Goal: Task Accomplishment & Management: Manage account settings

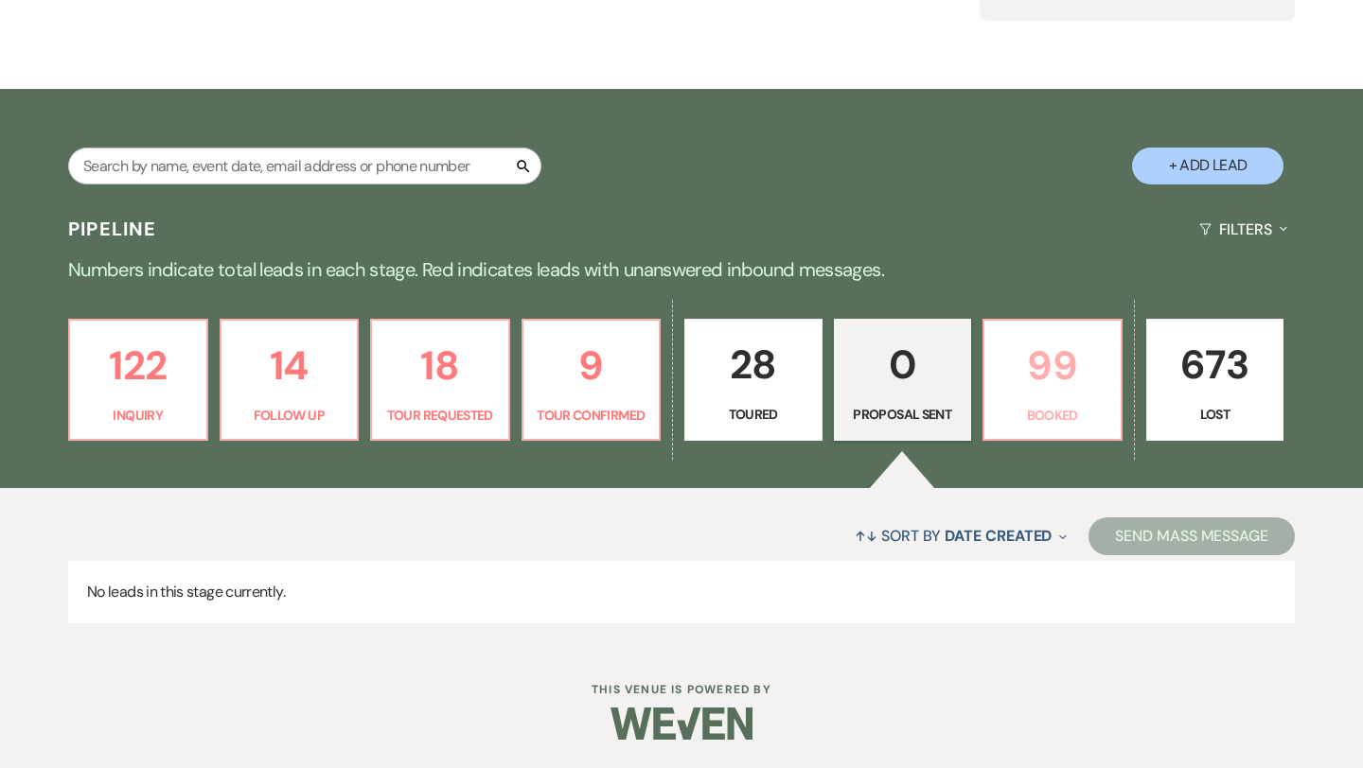
click at [1033, 372] on p "99" at bounding box center [1053, 365] width 114 height 63
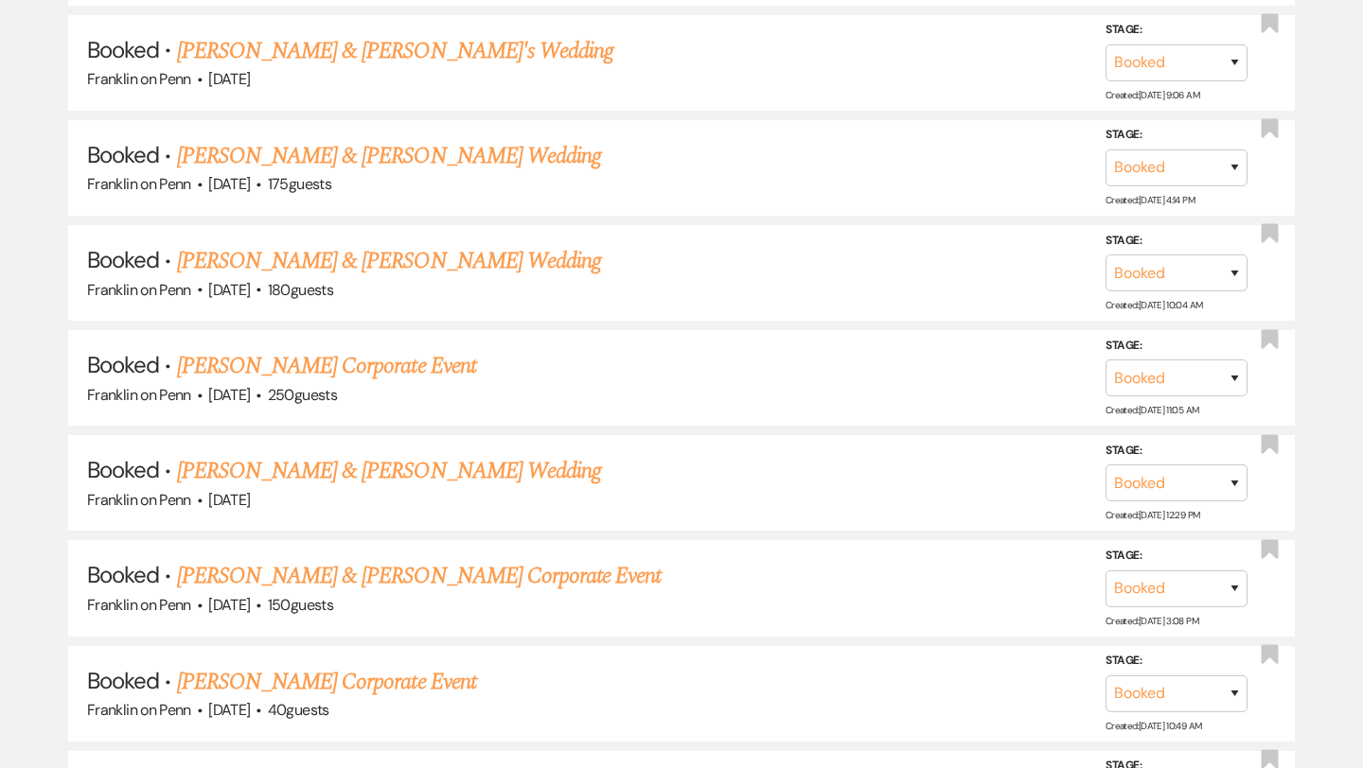
scroll to position [1686, 0]
click at [439, 359] on link "[PERSON_NAME] Corporate Event" at bounding box center [326, 364] width 299 height 34
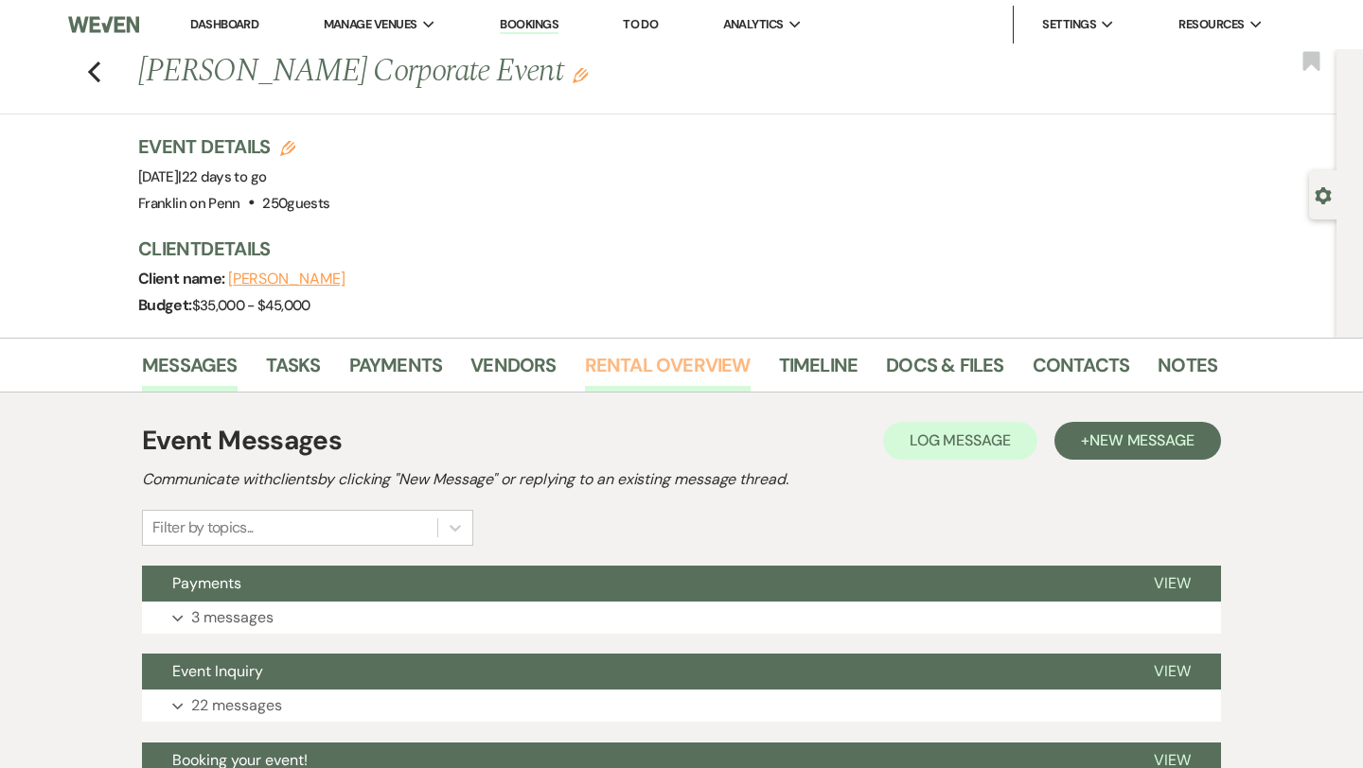
click at [680, 362] on link "Rental Overview" at bounding box center [668, 371] width 166 height 42
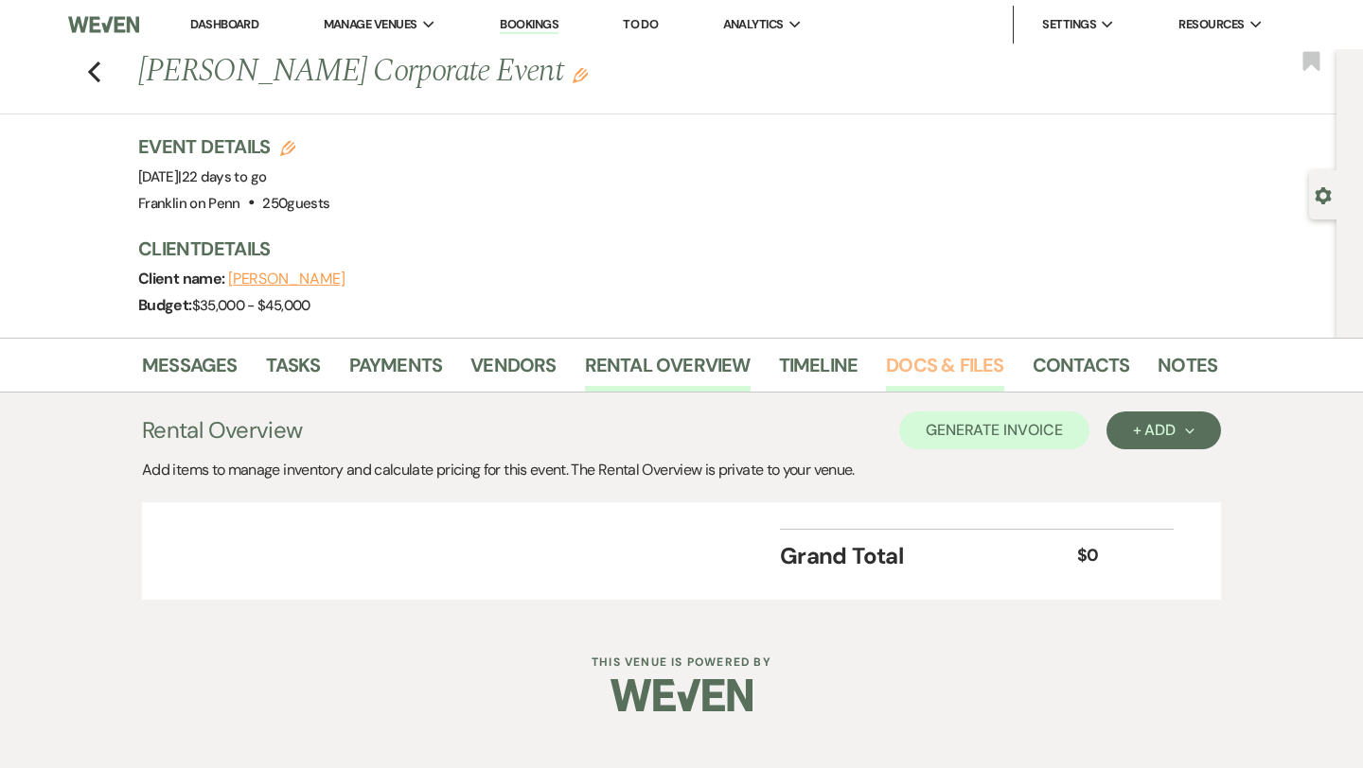
click at [909, 367] on link "Docs & Files" at bounding box center [944, 371] width 117 height 42
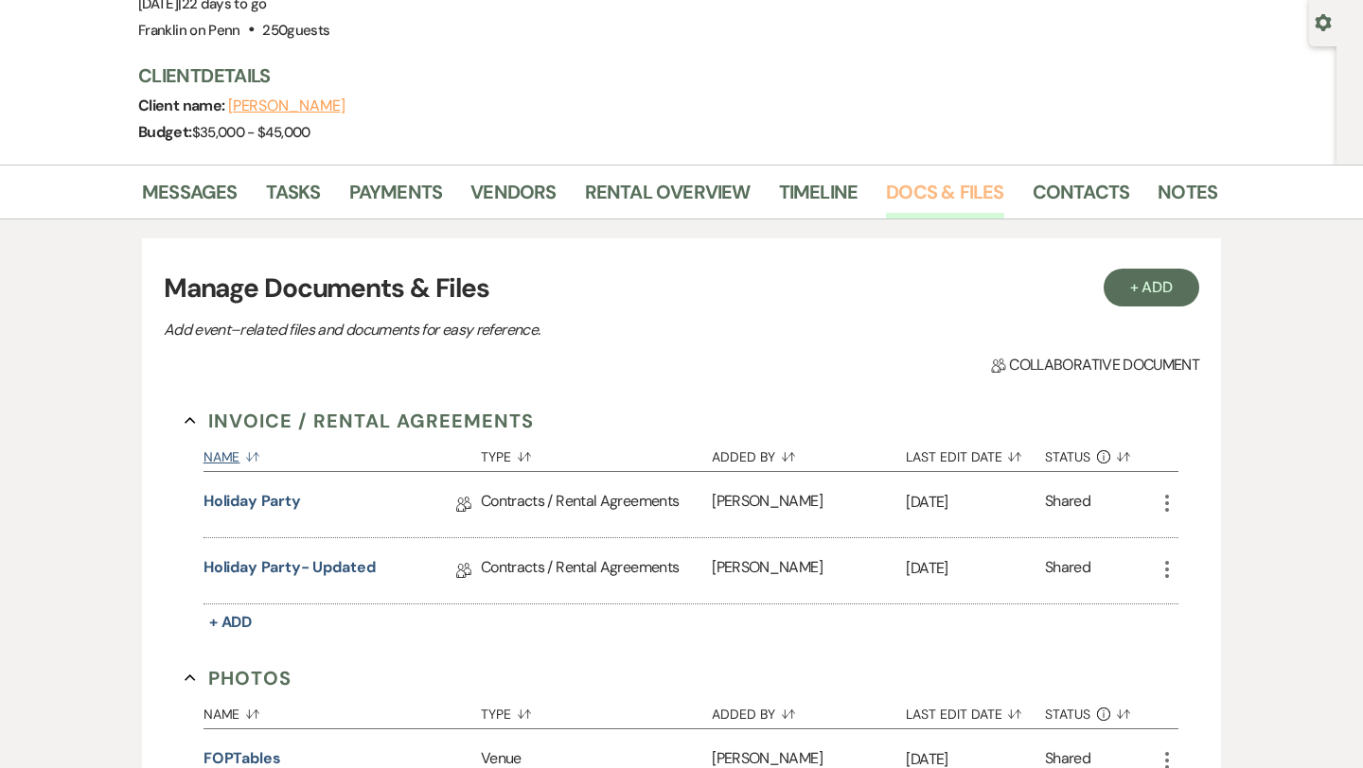
scroll to position [179, 0]
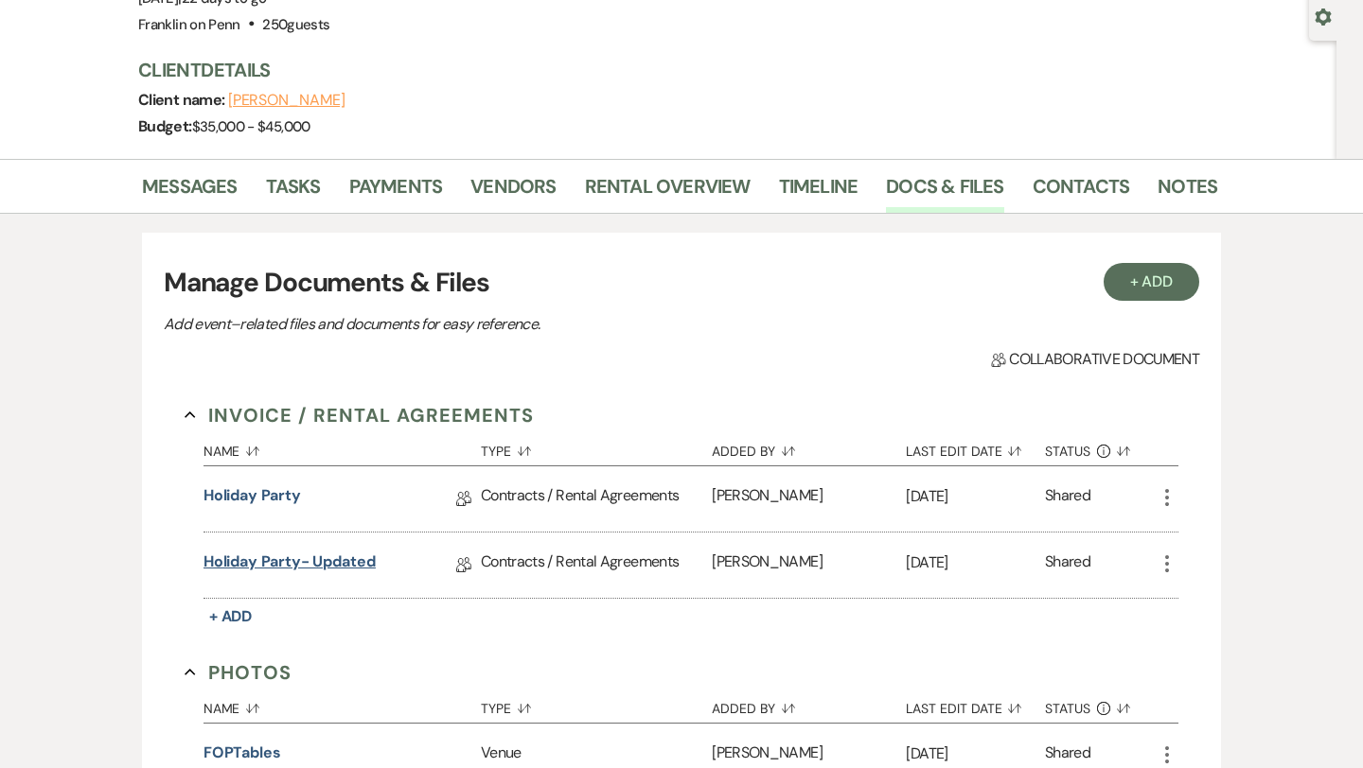
click at [371, 558] on link "Holiday Party- Updated" at bounding box center [289, 565] width 172 height 29
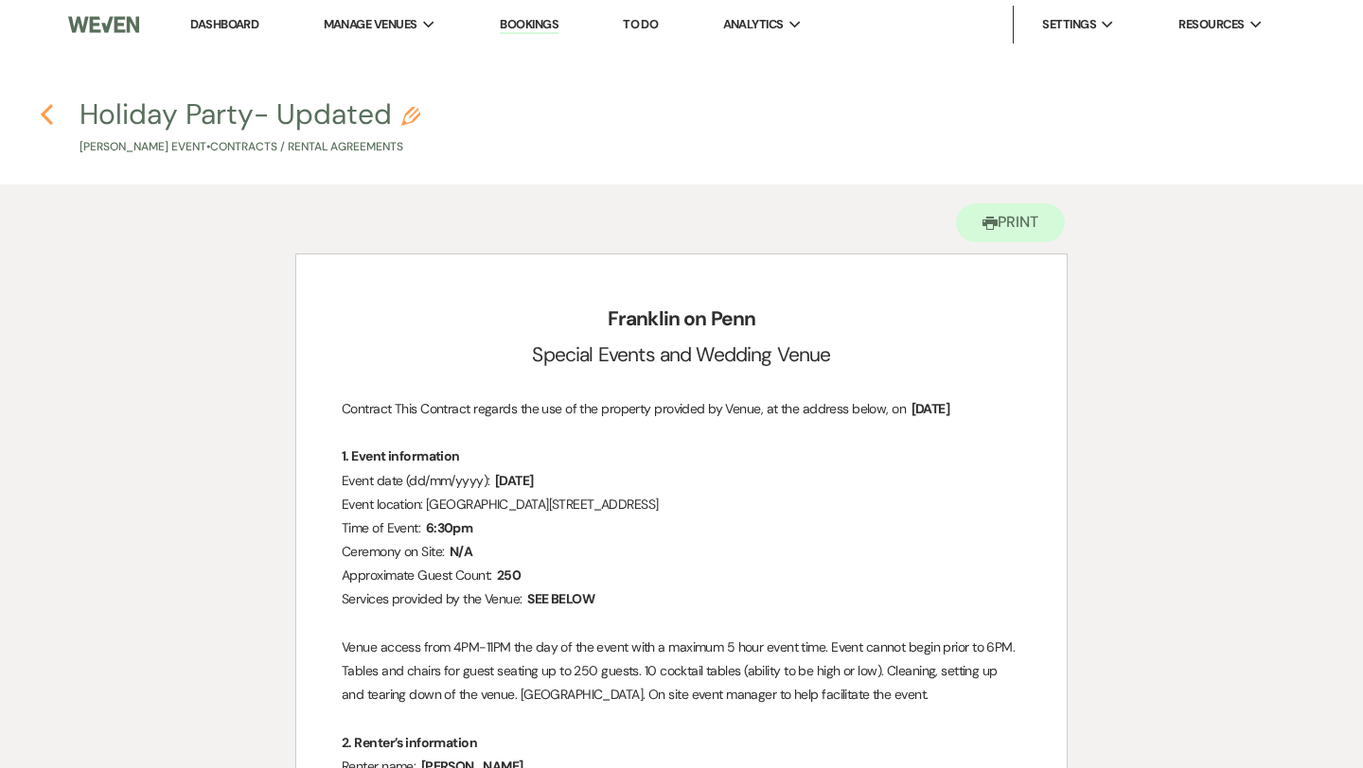
click at [47, 123] on icon "Previous" at bounding box center [47, 114] width 14 height 23
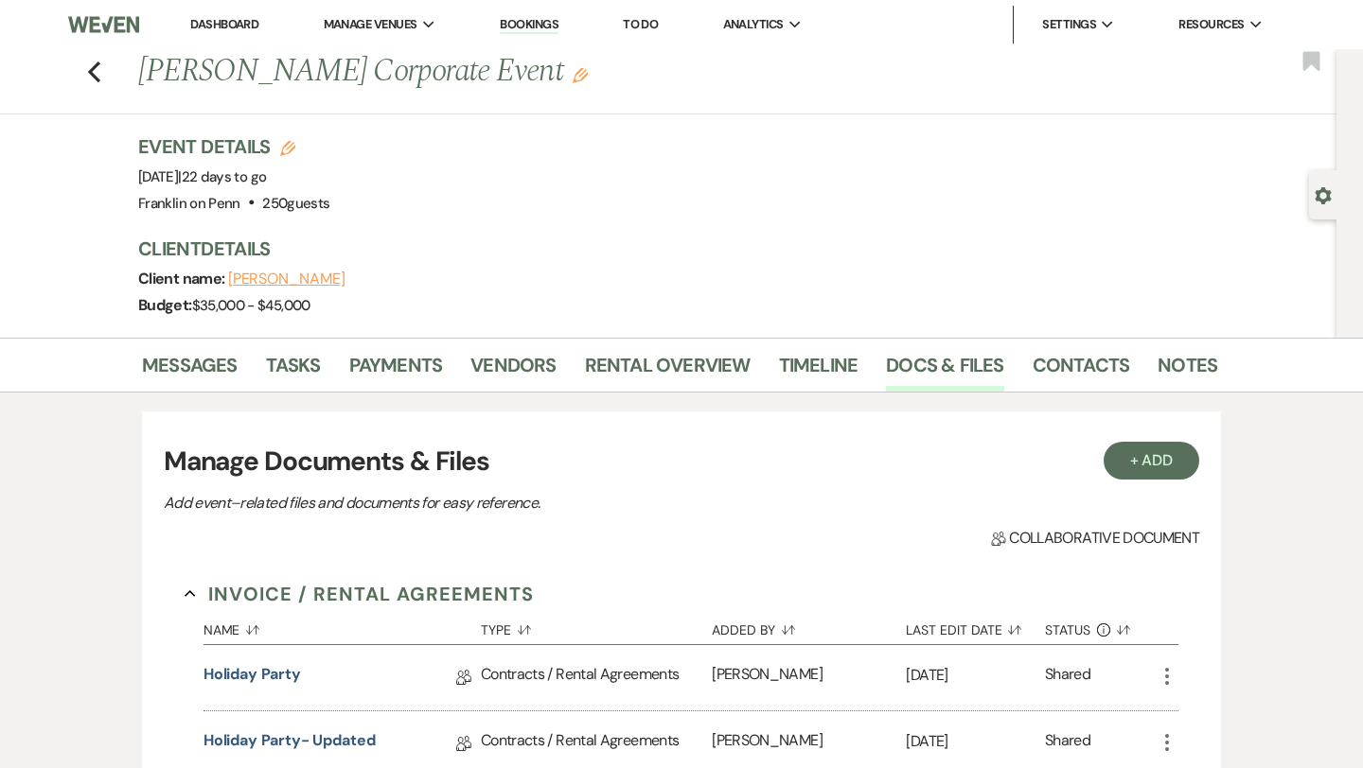
scroll to position [179, 0]
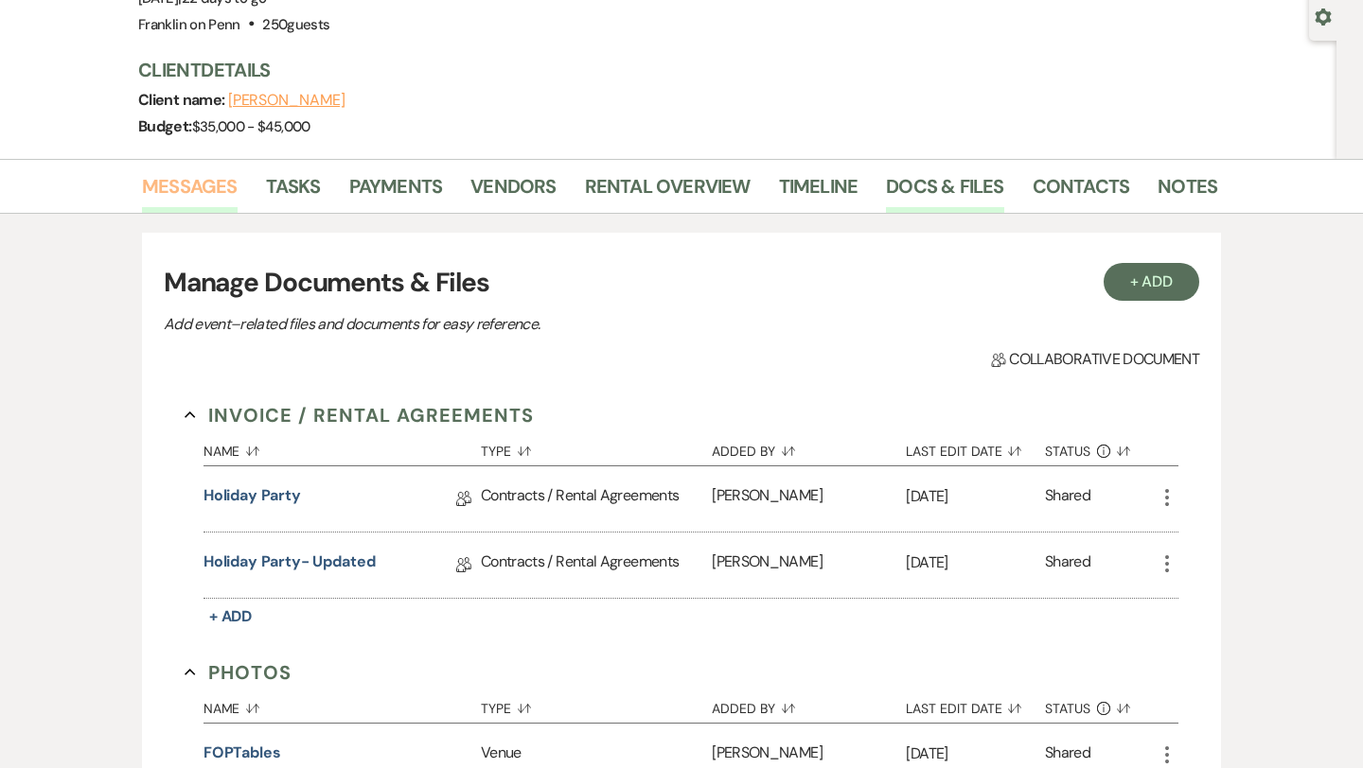
click at [183, 185] on link "Messages" at bounding box center [190, 192] width 96 height 42
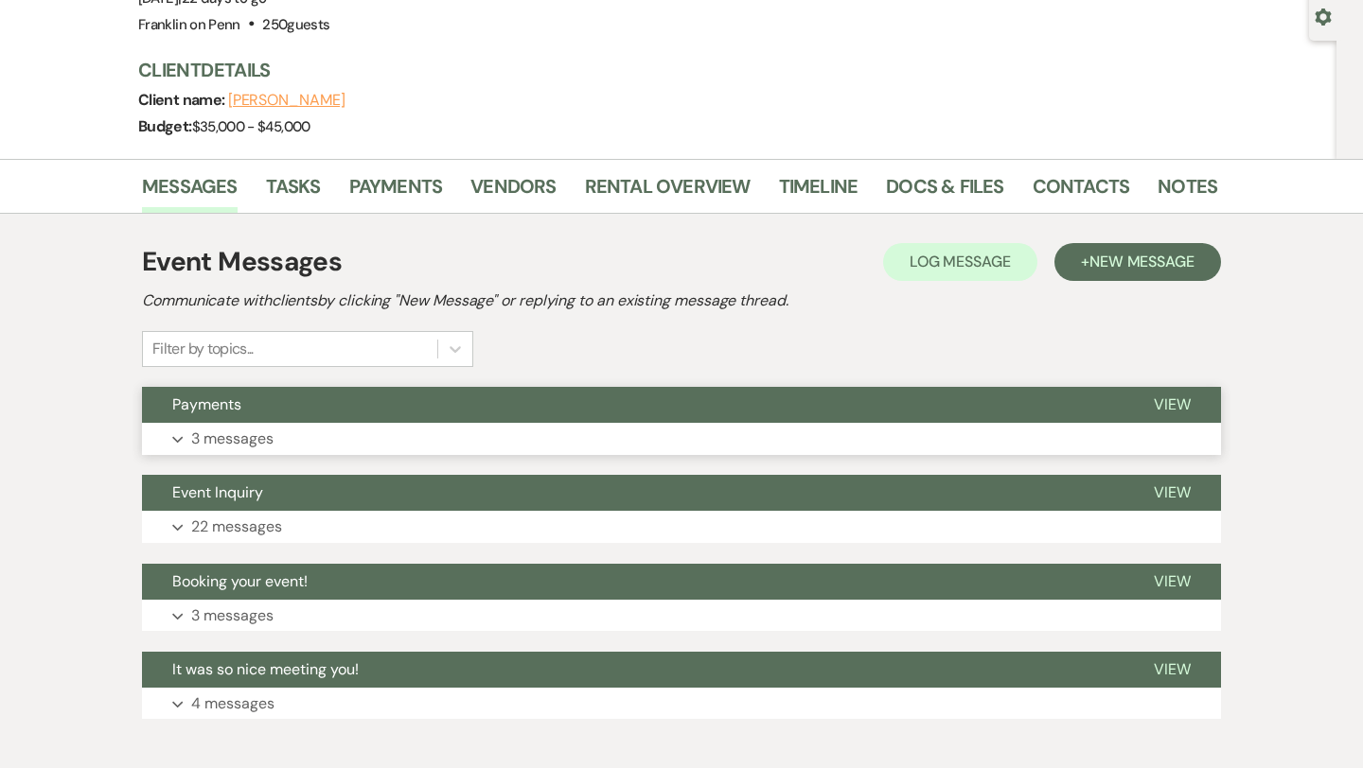
click at [226, 439] on p "3 messages" at bounding box center [232, 439] width 82 height 25
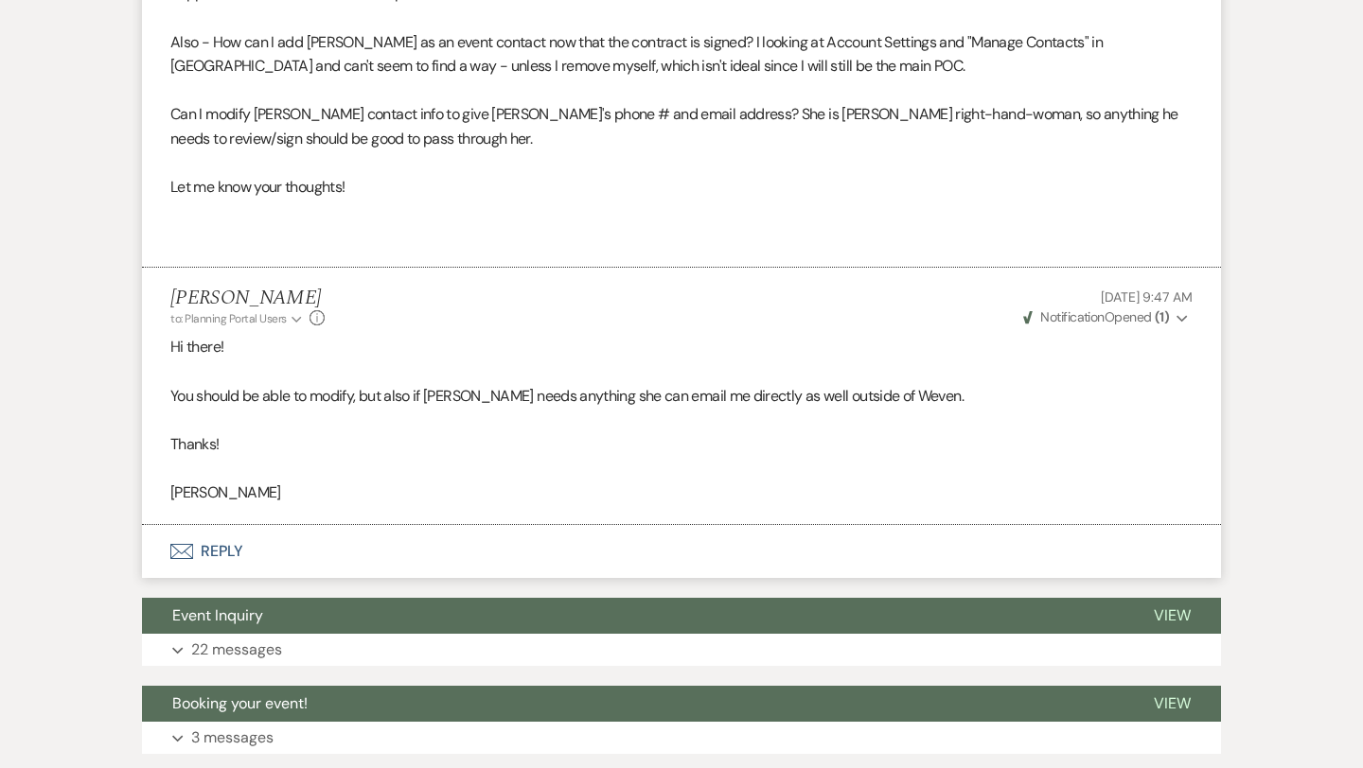
scroll to position [1129, 0]
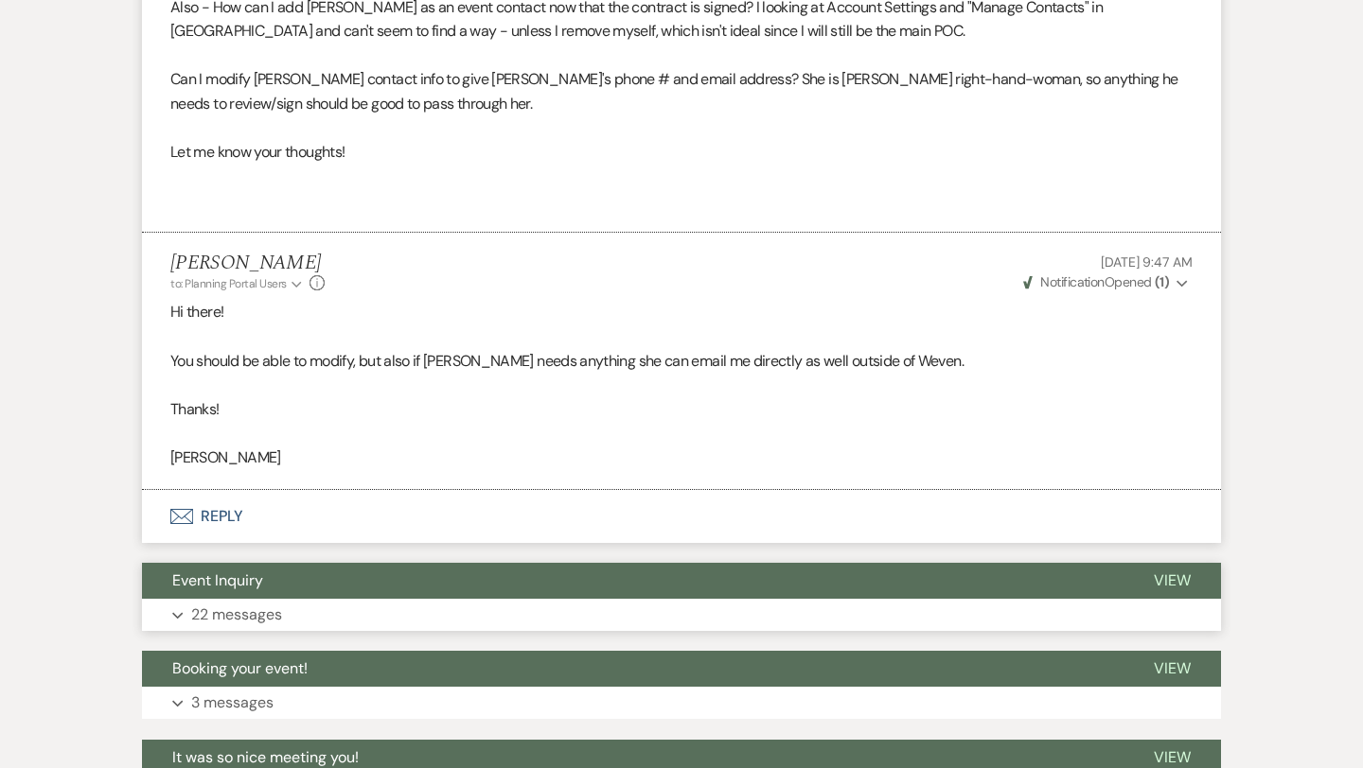
click at [247, 612] on p "22 messages" at bounding box center [236, 615] width 91 height 25
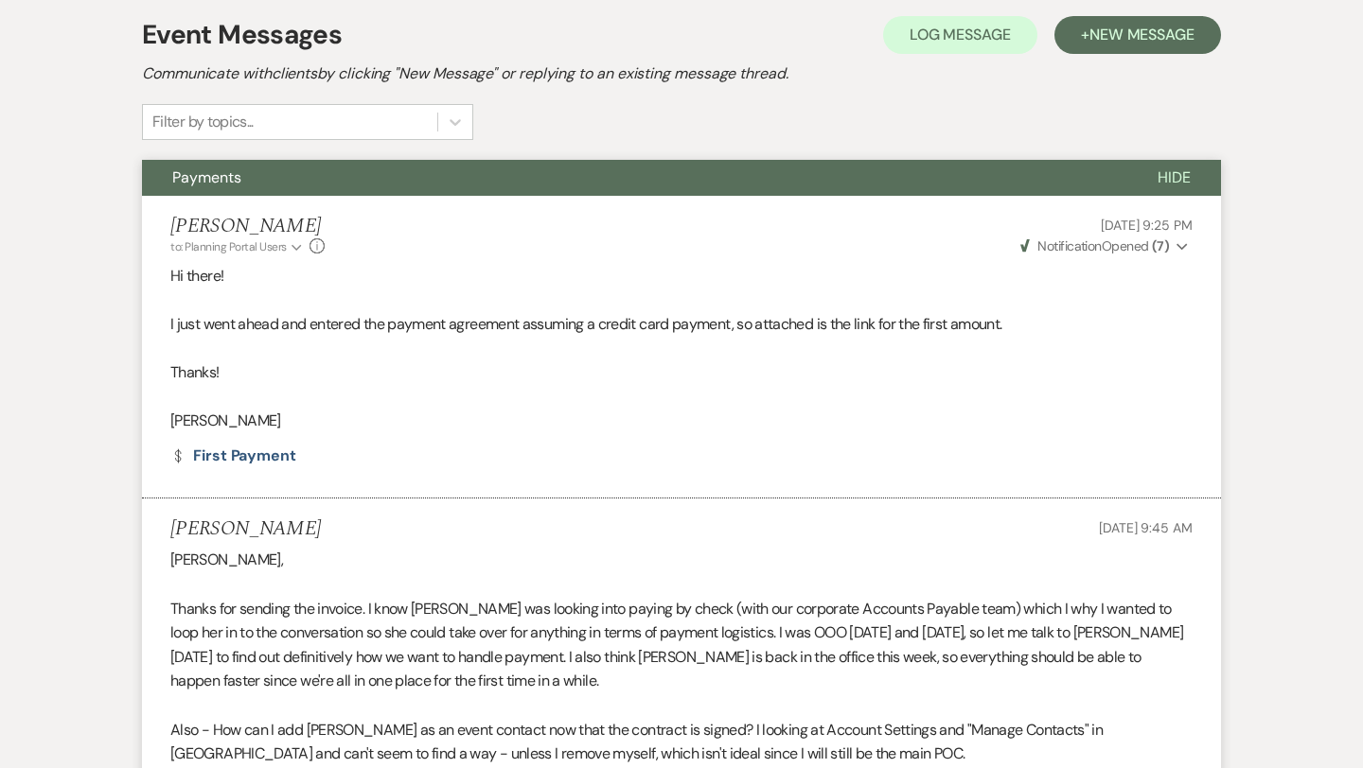
scroll to position [0, 0]
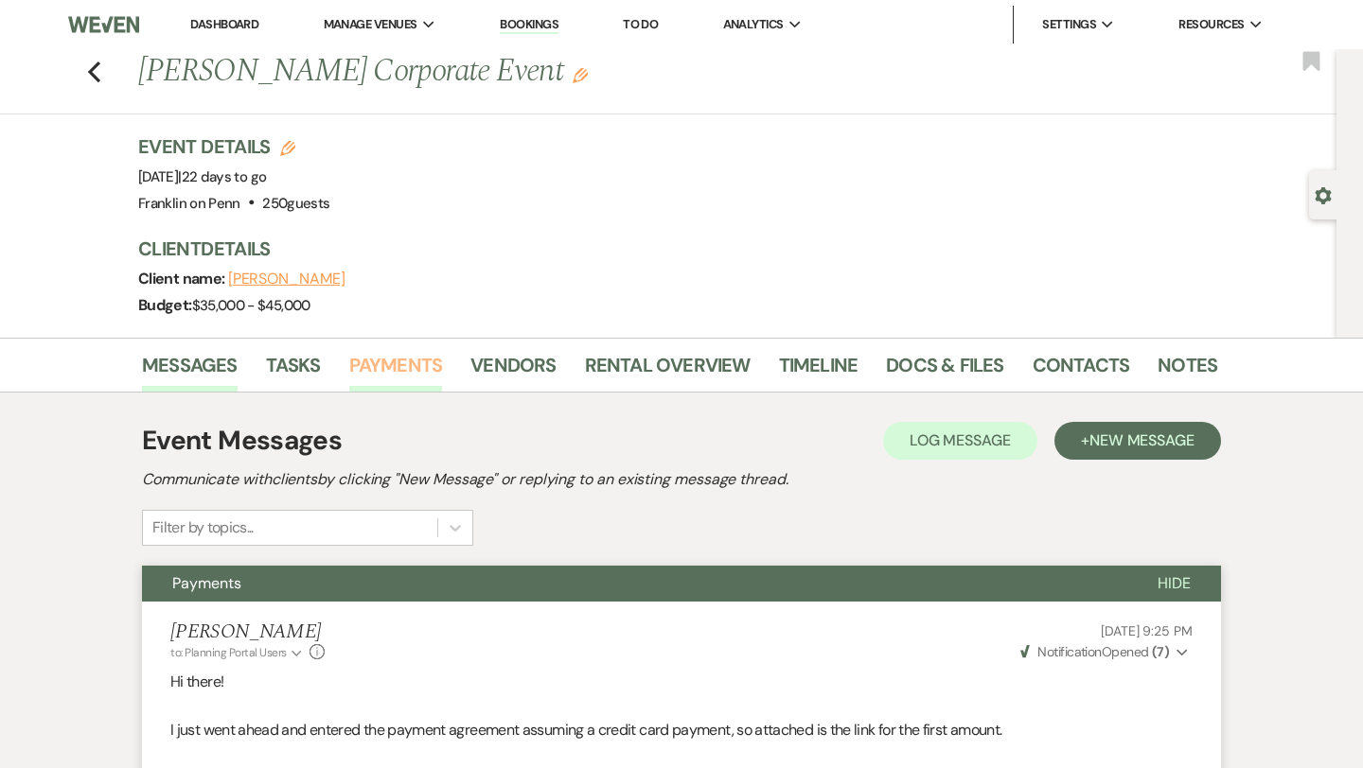
click at [406, 360] on link "Payments" at bounding box center [396, 371] width 94 height 42
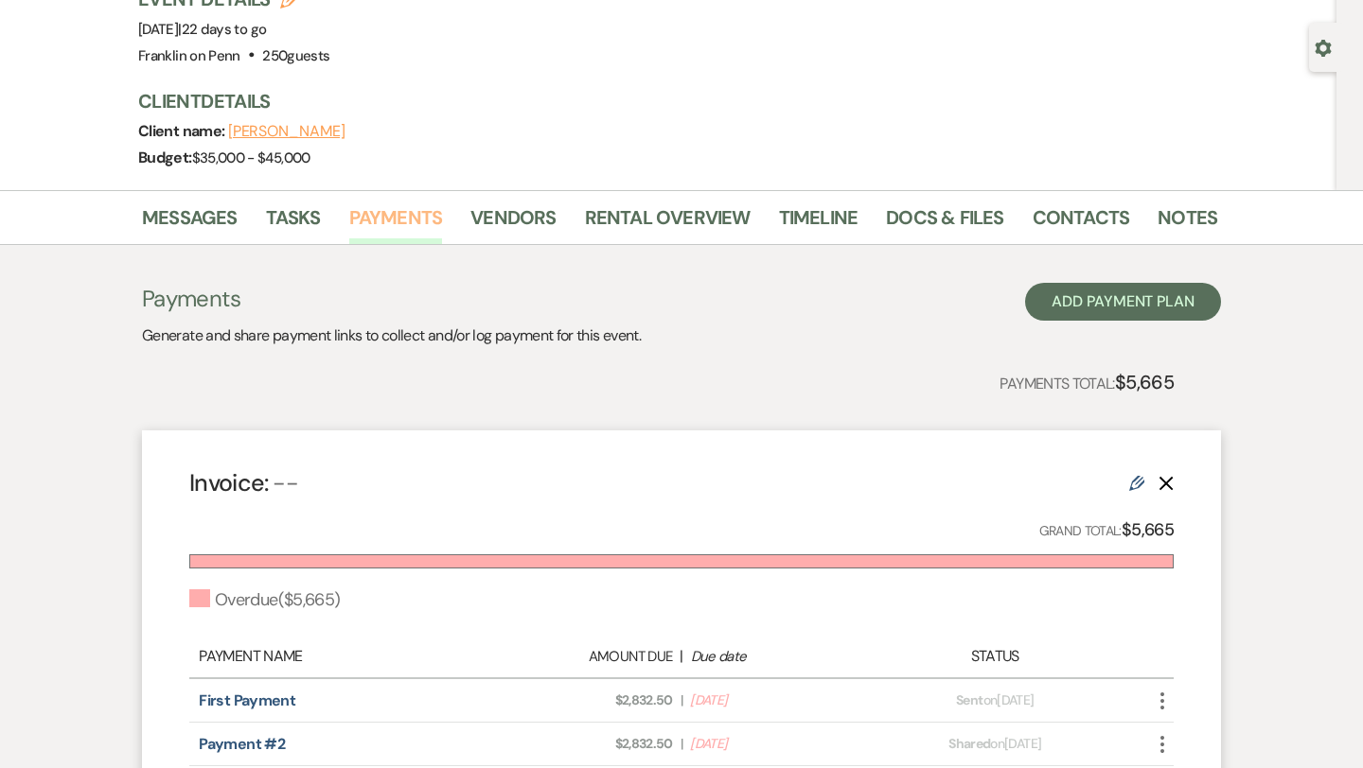
scroll to position [133, 0]
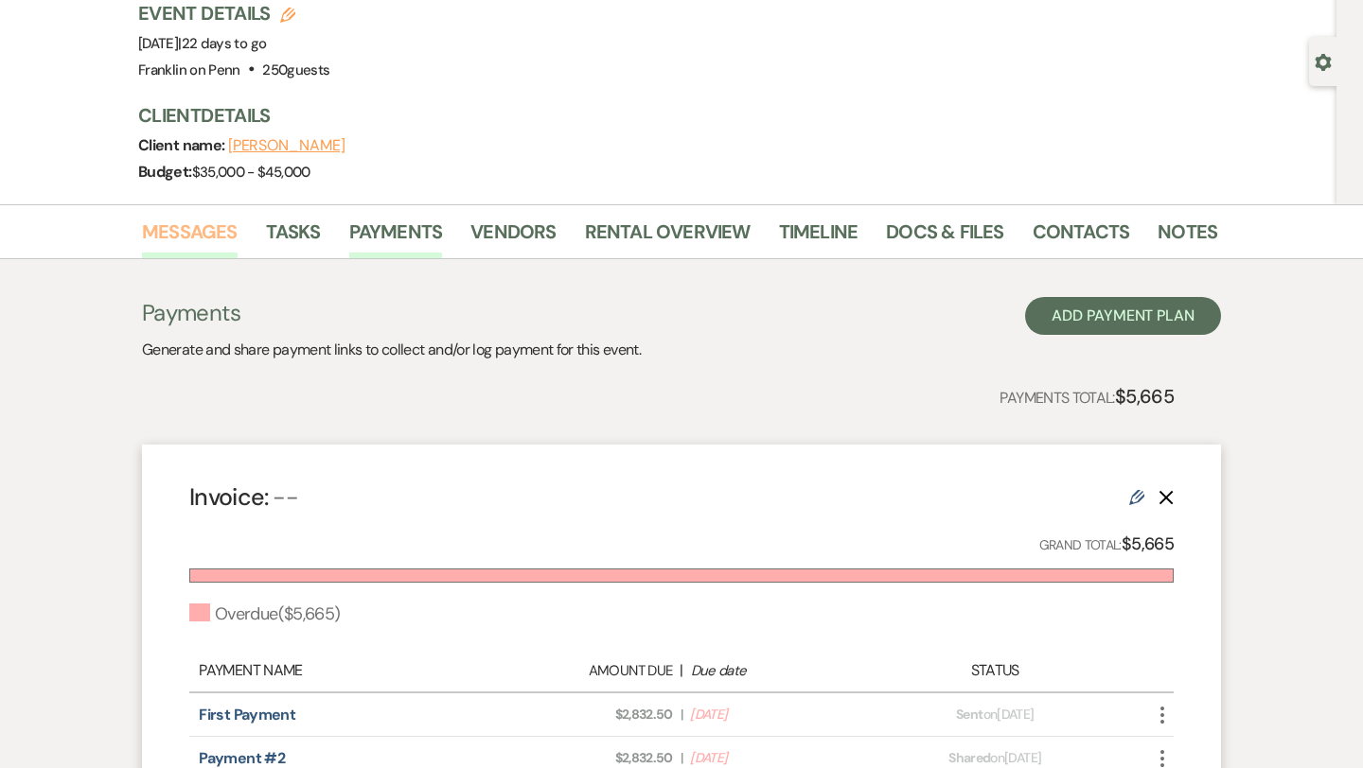
click at [212, 233] on link "Messages" at bounding box center [190, 238] width 96 height 42
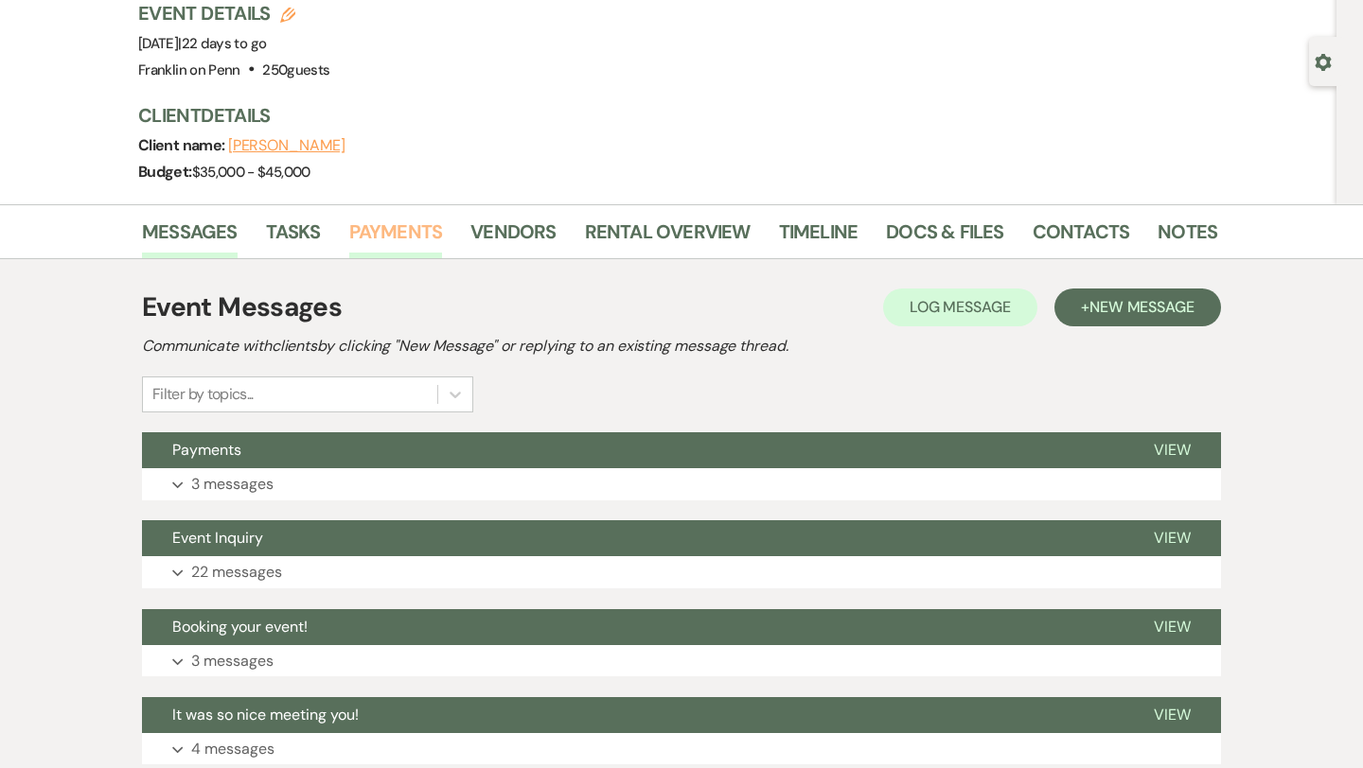
click at [396, 228] on link "Payments" at bounding box center [396, 238] width 94 height 42
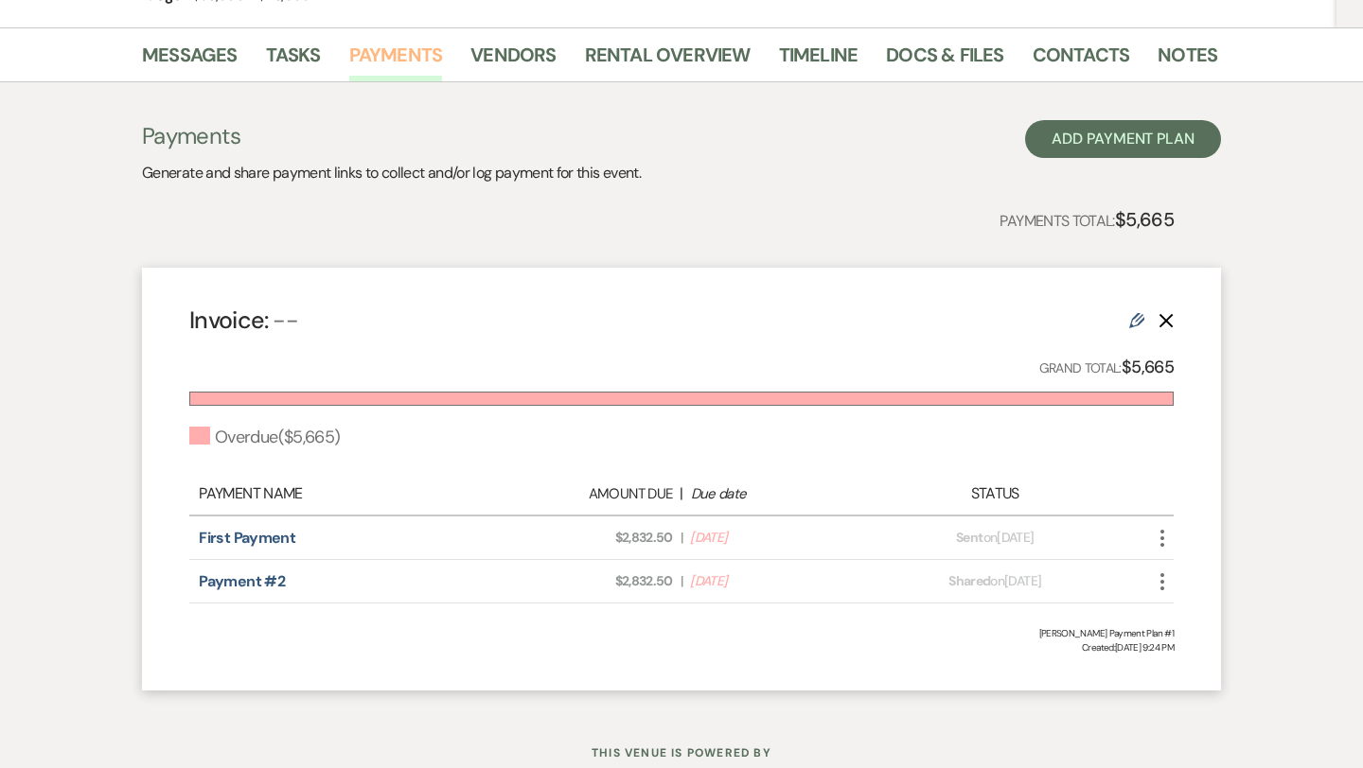
scroll to position [368, 0]
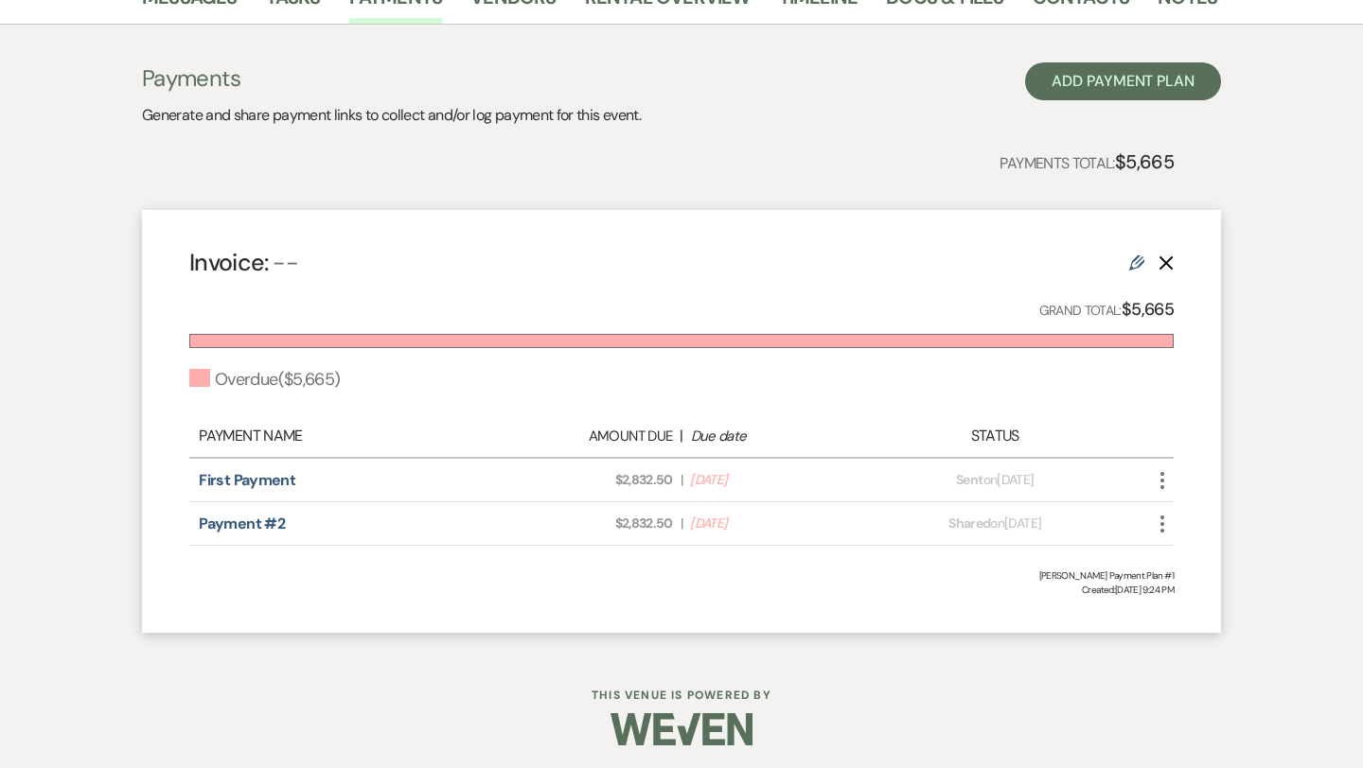
click at [1161, 529] on icon "More" at bounding box center [1162, 524] width 23 height 23
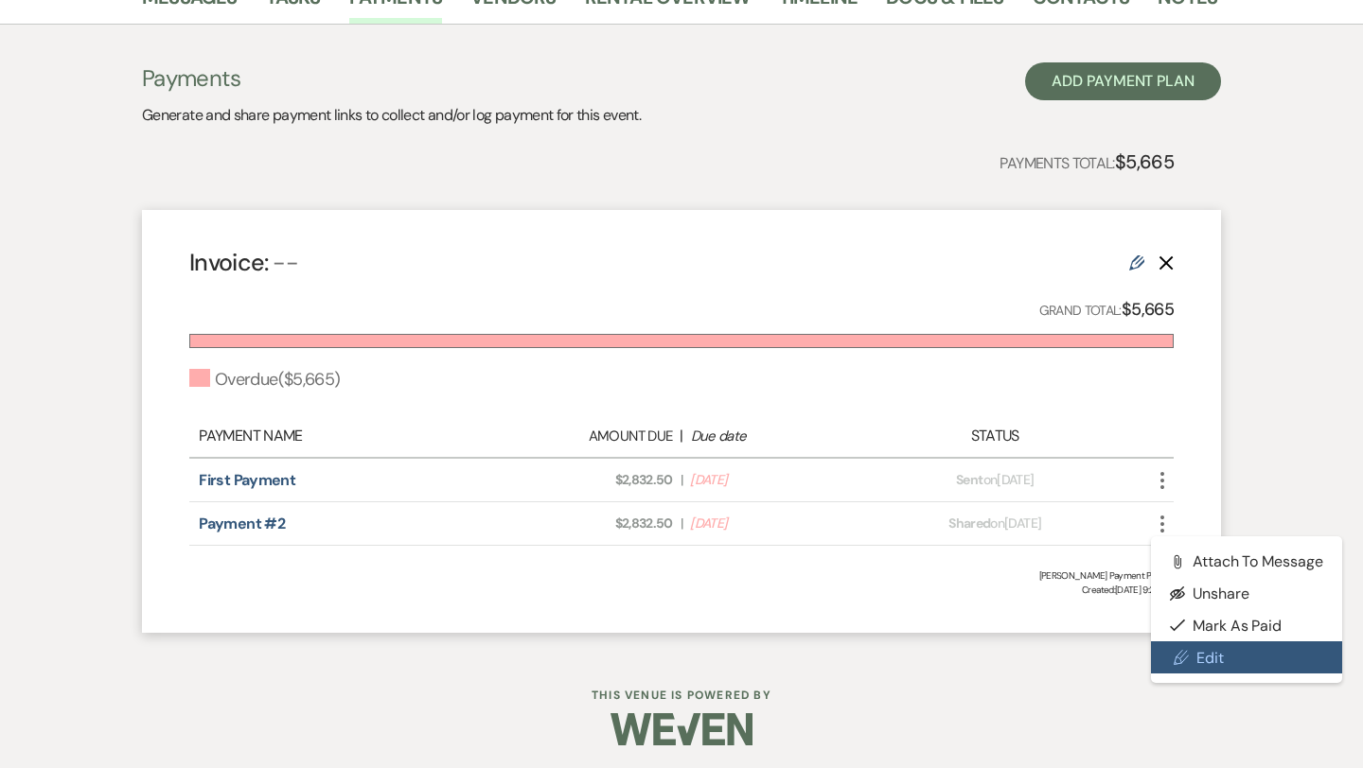
click at [1203, 656] on link "Pencil Edit" at bounding box center [1246, 658] width 191 height 32
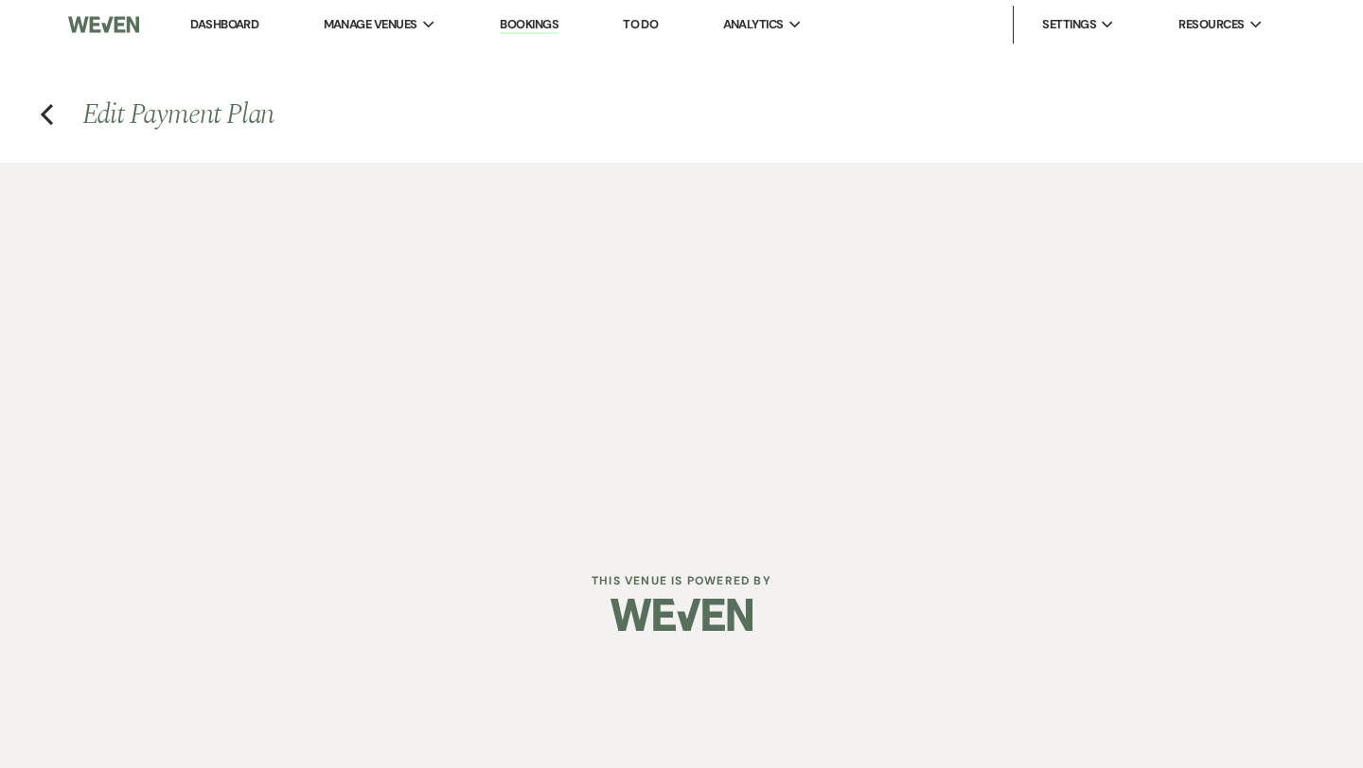
select select "2"
select select "flat"
select select "2"
select select "flat"
select select "true"
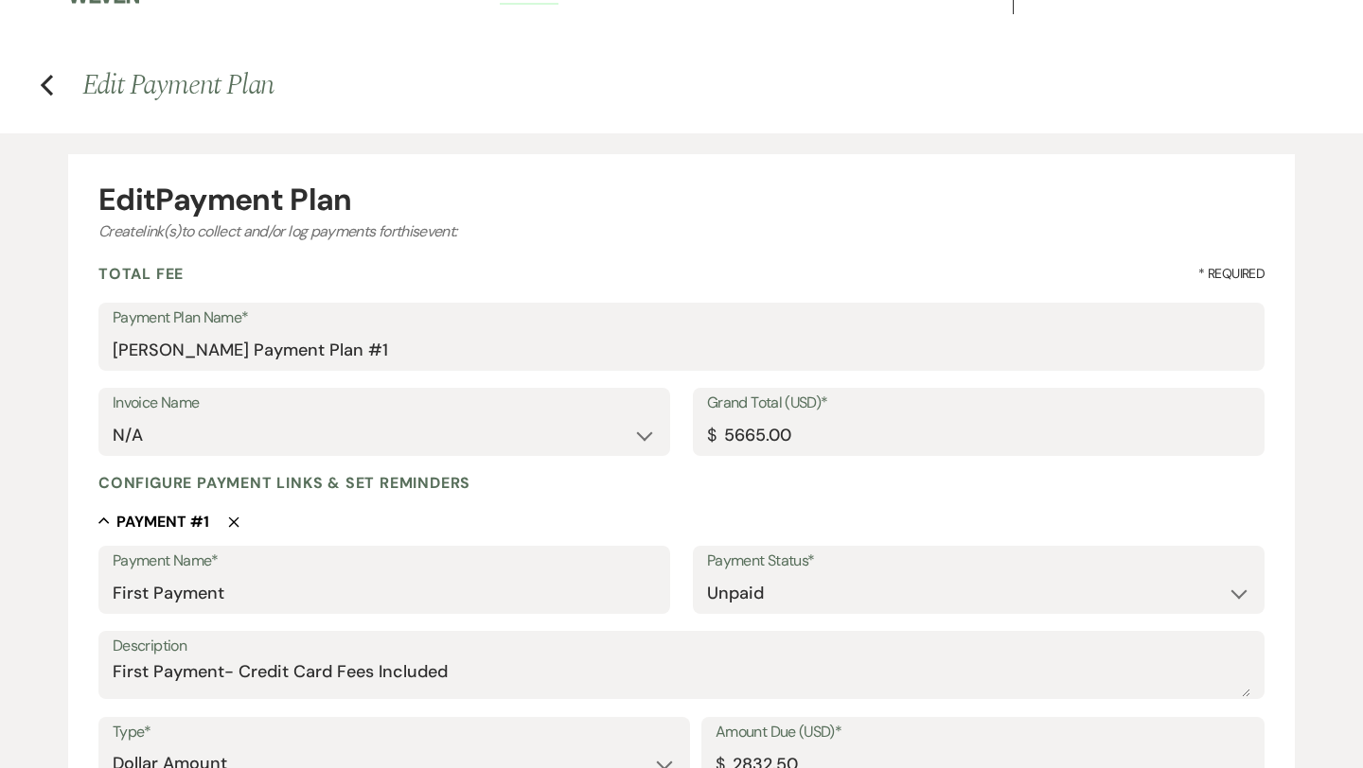
scroll to position [18, 0]
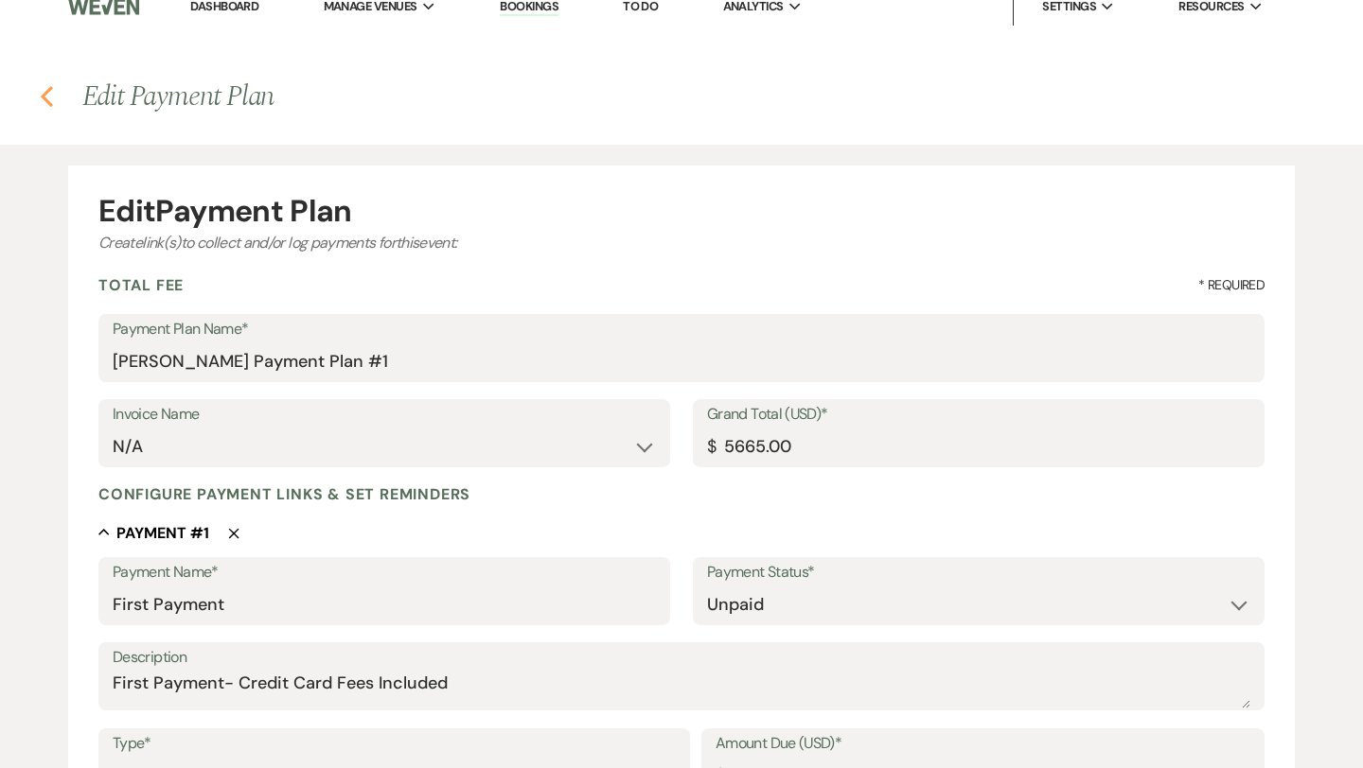
click at [47, 100] on use "button" at bounding box center [47, 96] width 12 height 21
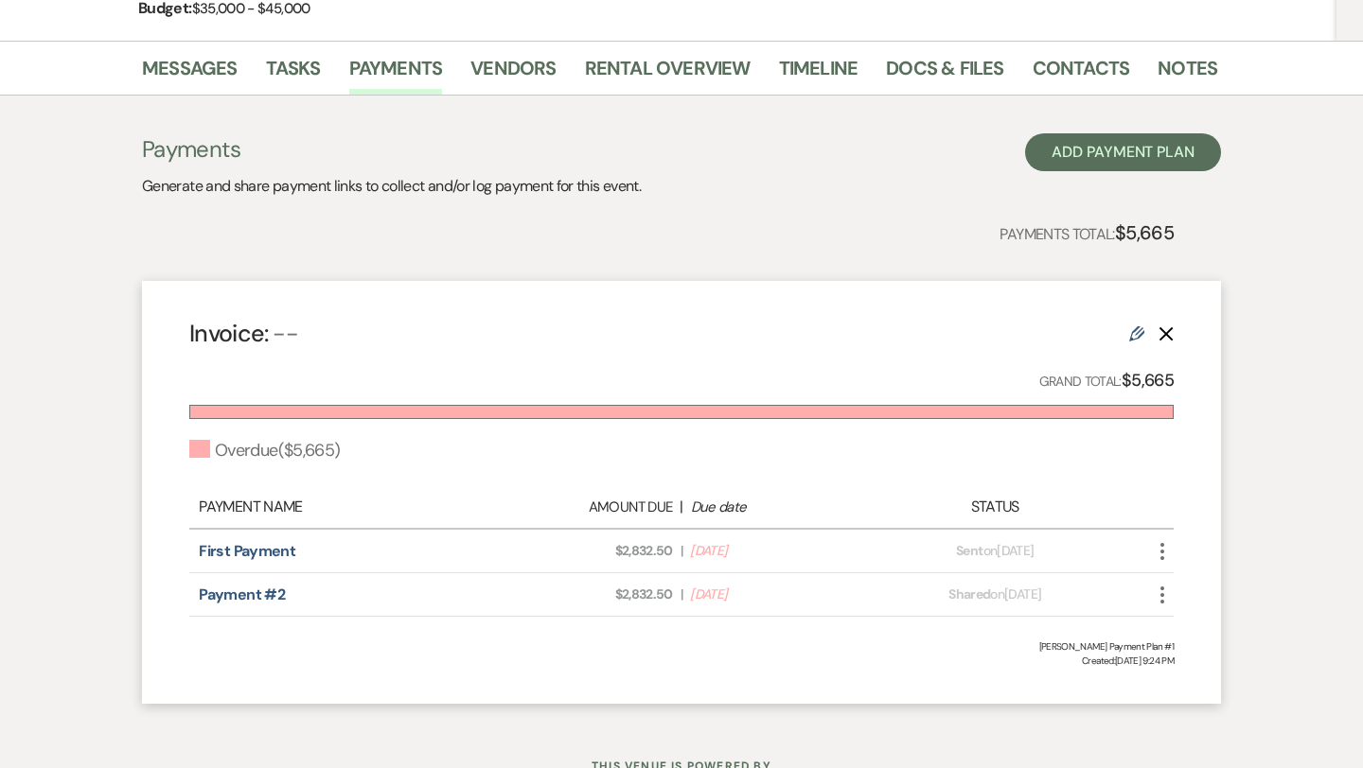
scroll to position [303, 0]
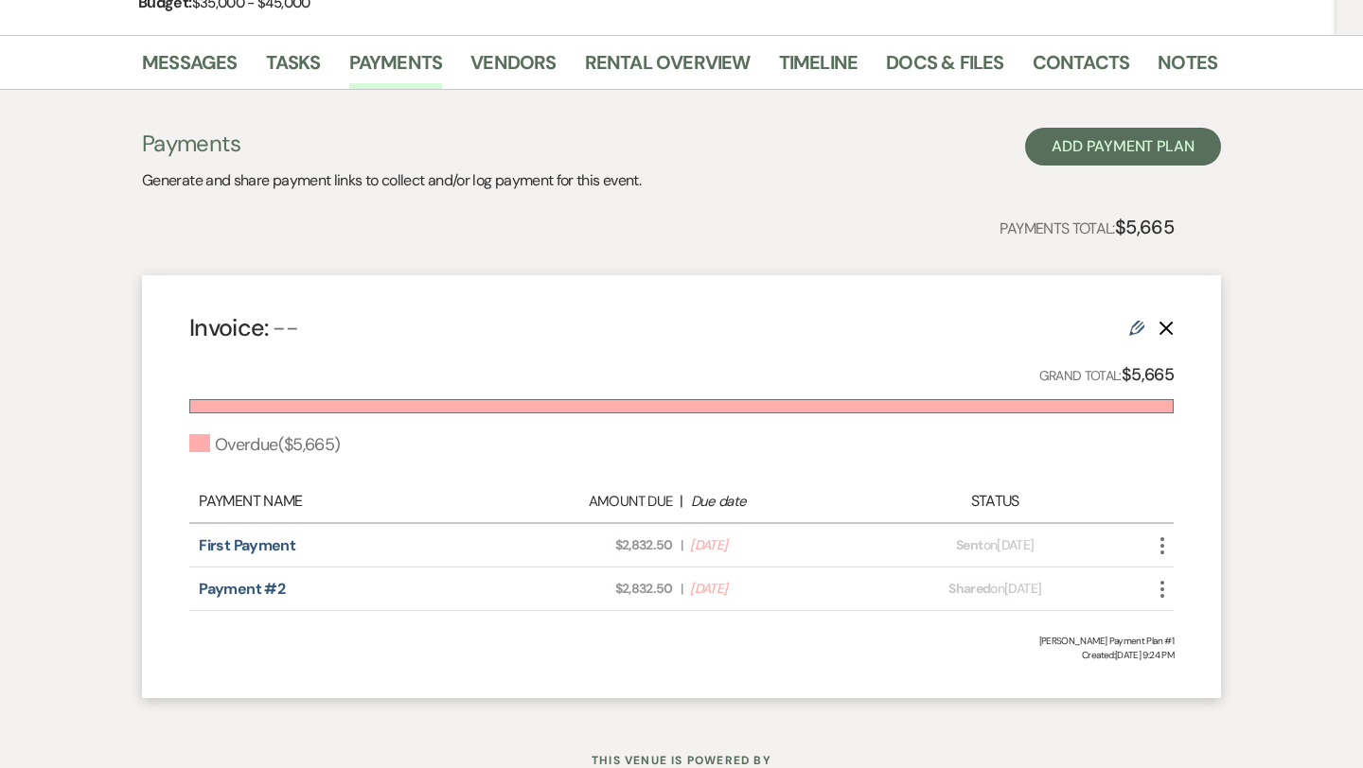
click at [1161, 542] on icon "More" at bounding box center [1162, 546] width 23 height 23
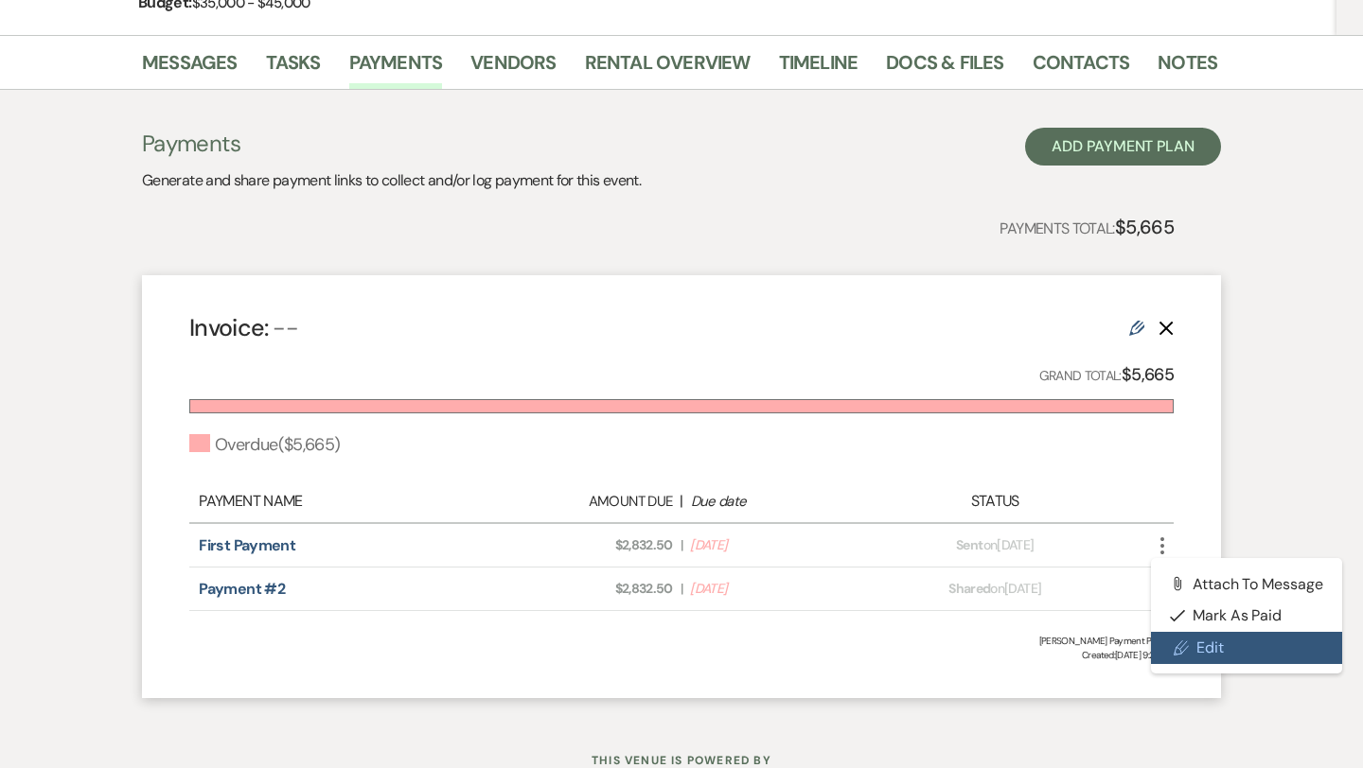
click at [1203, 644] on link "Pencil Edit" at bounding box center [1246, 648] width 191 height 32
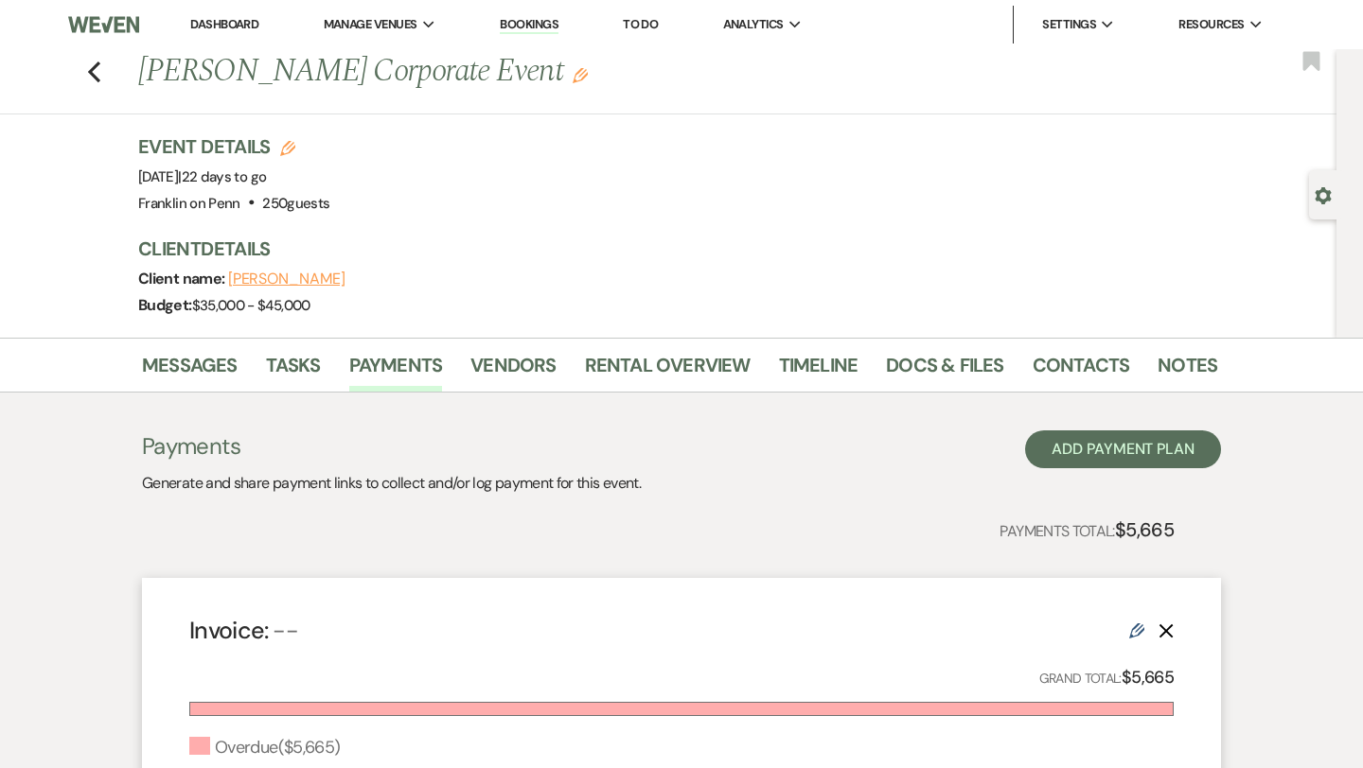
select select "2"
select select "flat"
select select "2"
select select "flat"
select select "true"
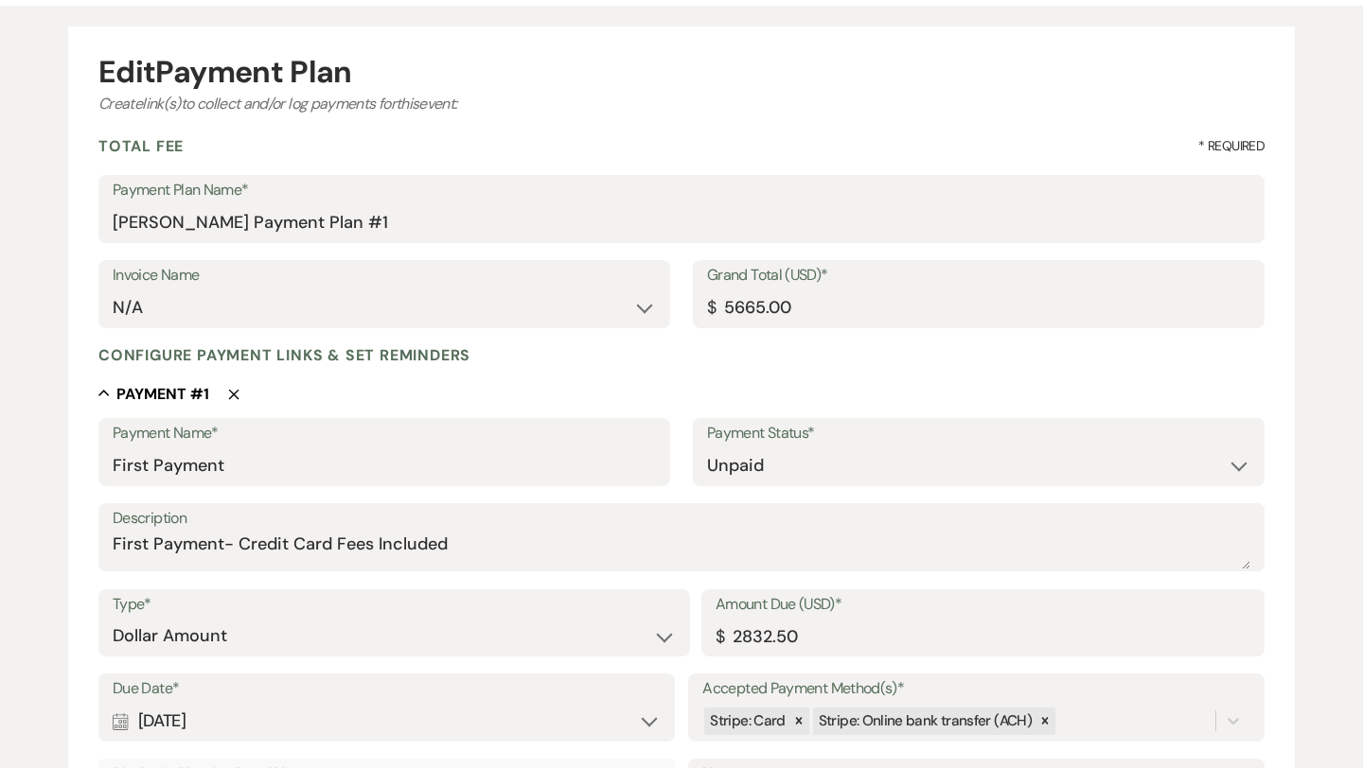
scroll to position [153, 0]
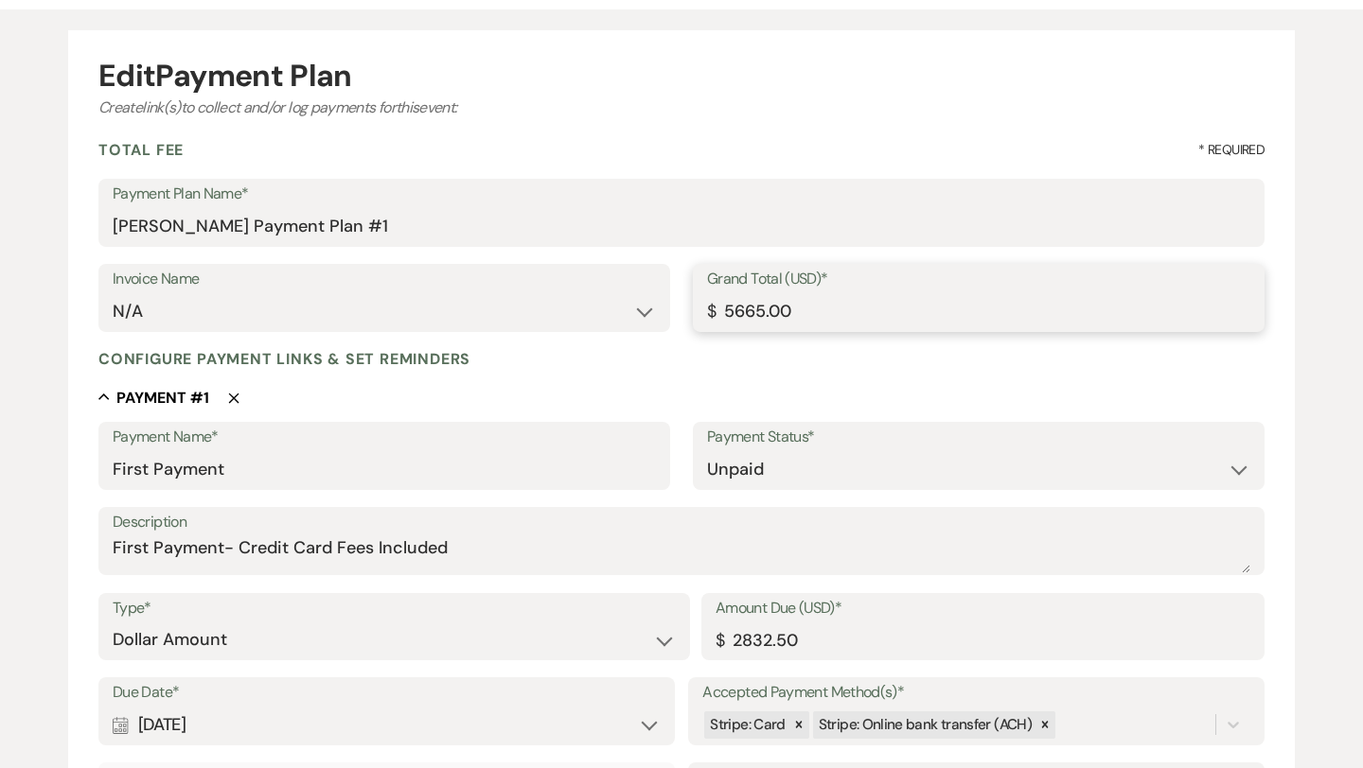
click at [805, 314] on input "5665.00" at bounding box center [978, 311] width 543 height 37
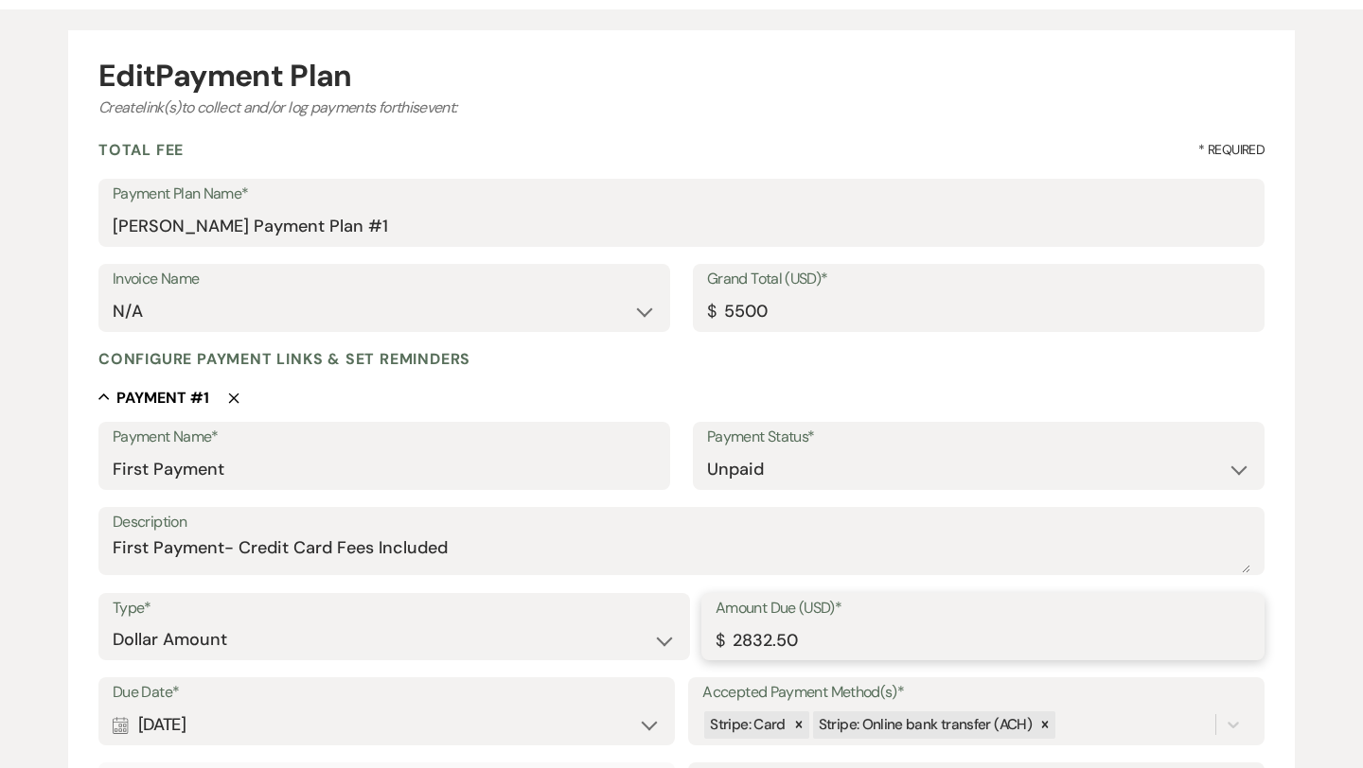
type input "5500.00"
click at [821, 635] on input "2832.50" at bounding box center [982, 640] width 535 height 37
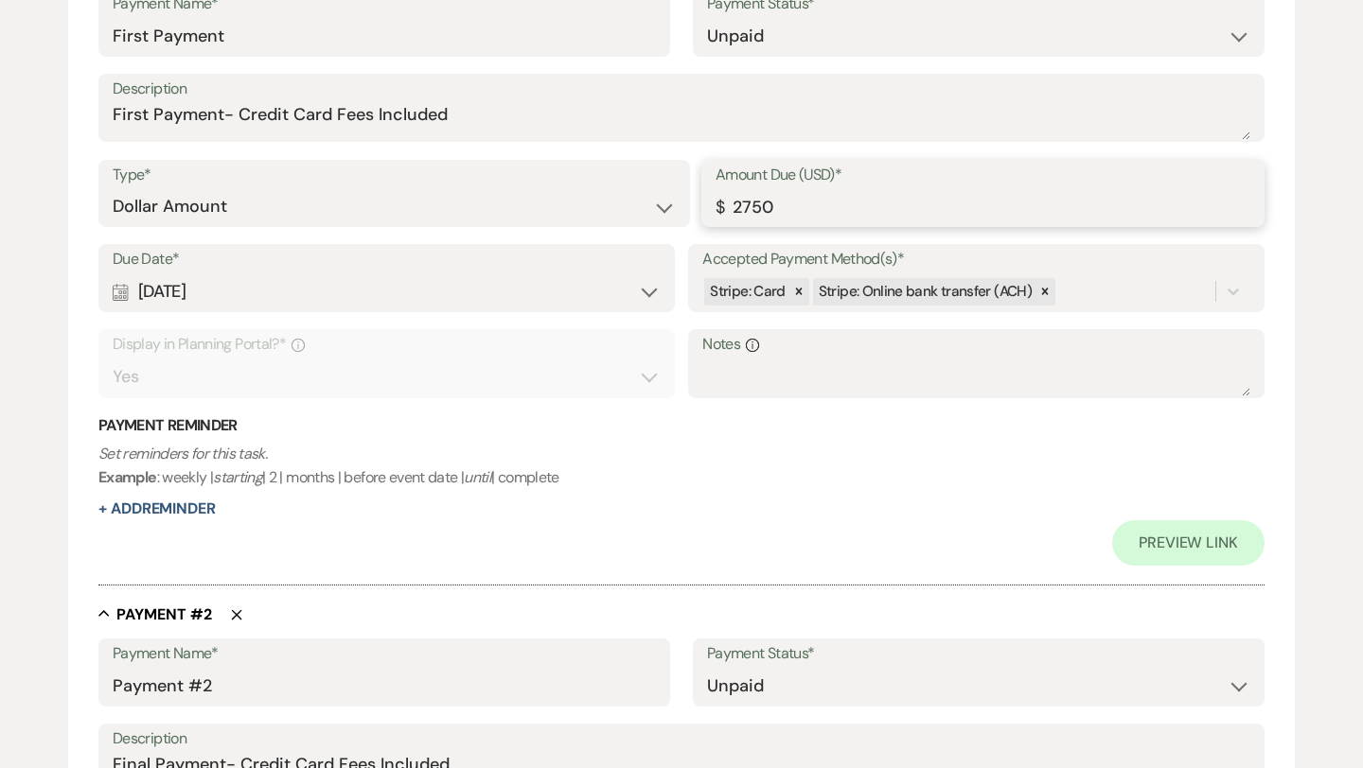
scroll to position [837, 0]
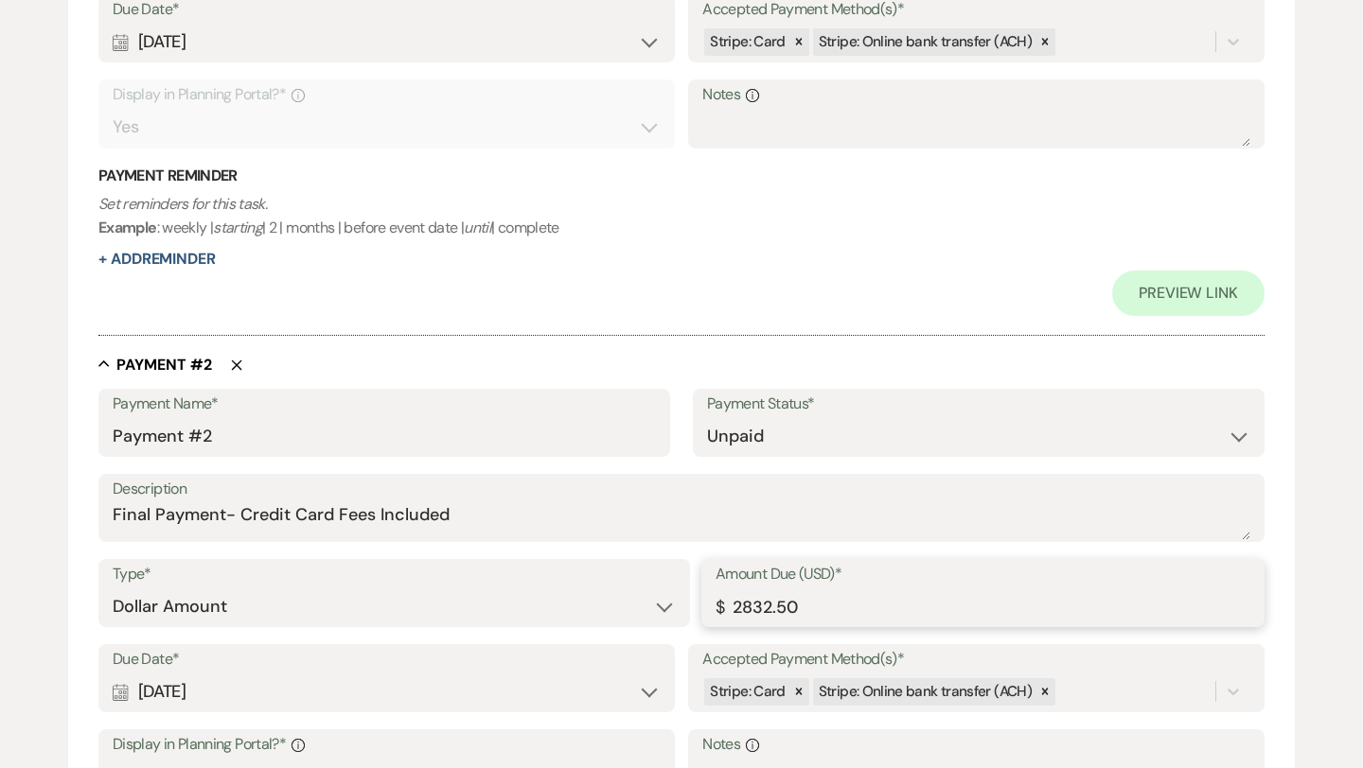
type input "2750.00"
click at [820, 604] on input "2832.50" at bounding box center [982, 607] width 535 height 37
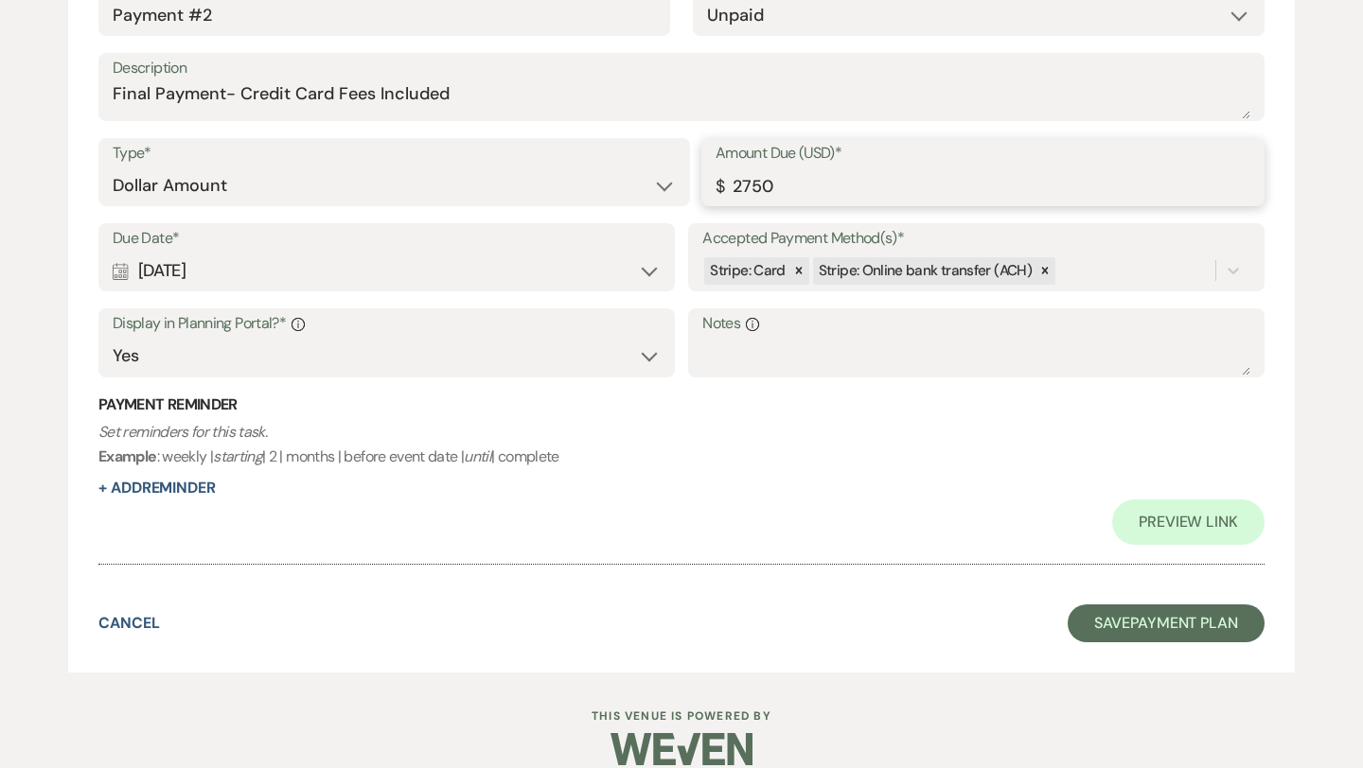
scroll to position [1259, 0]
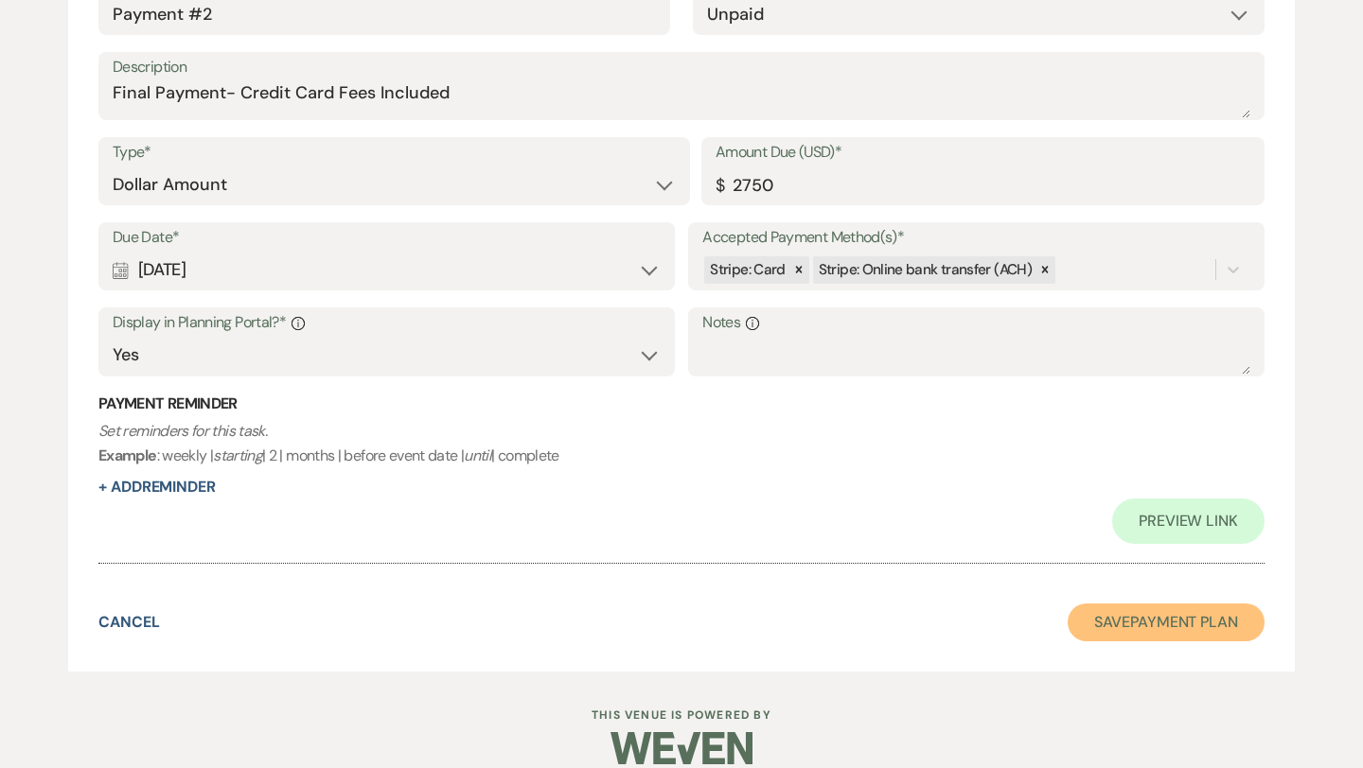
type input "2750.00"
click at [1095, 626] on button "Save Payment Plan" at bounding box center [1166, 623] width 197 height 38
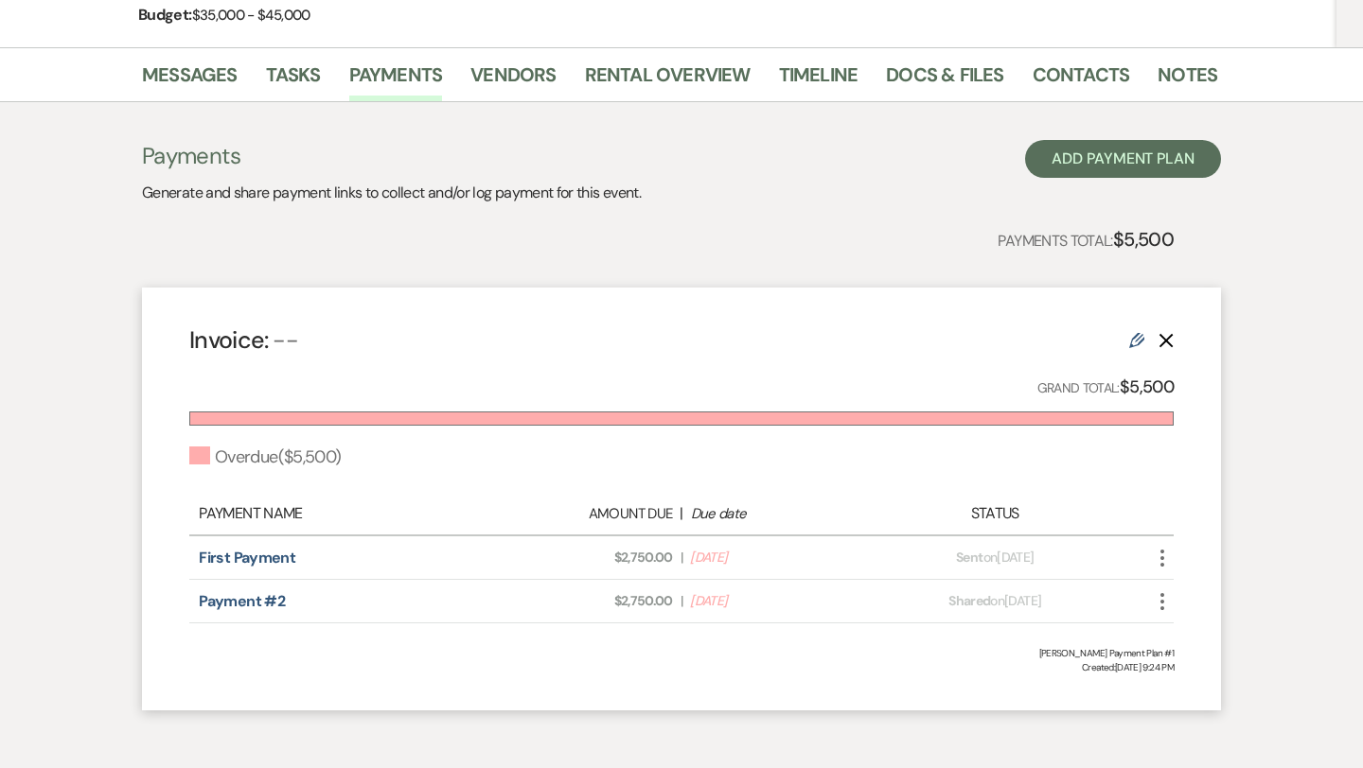
scroll to position [291, 0]
click at [1166, 560] on icon "More" at bounding box center [1162, 557] width 23 height 23
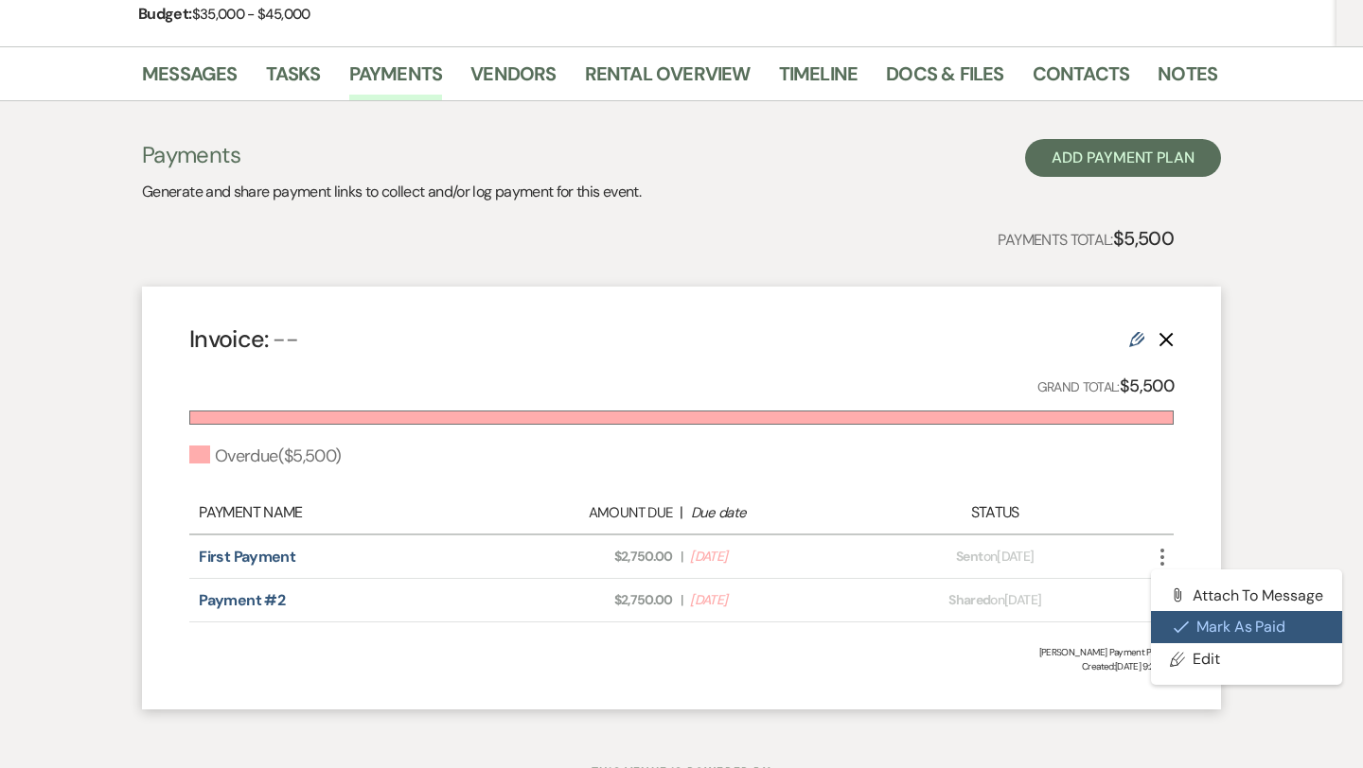
click at [1209, 623] on button "Check [PERSON_NAME] [PERSON_NAME] as Paid" at bounding box center [1246, 627] width 191 height 32
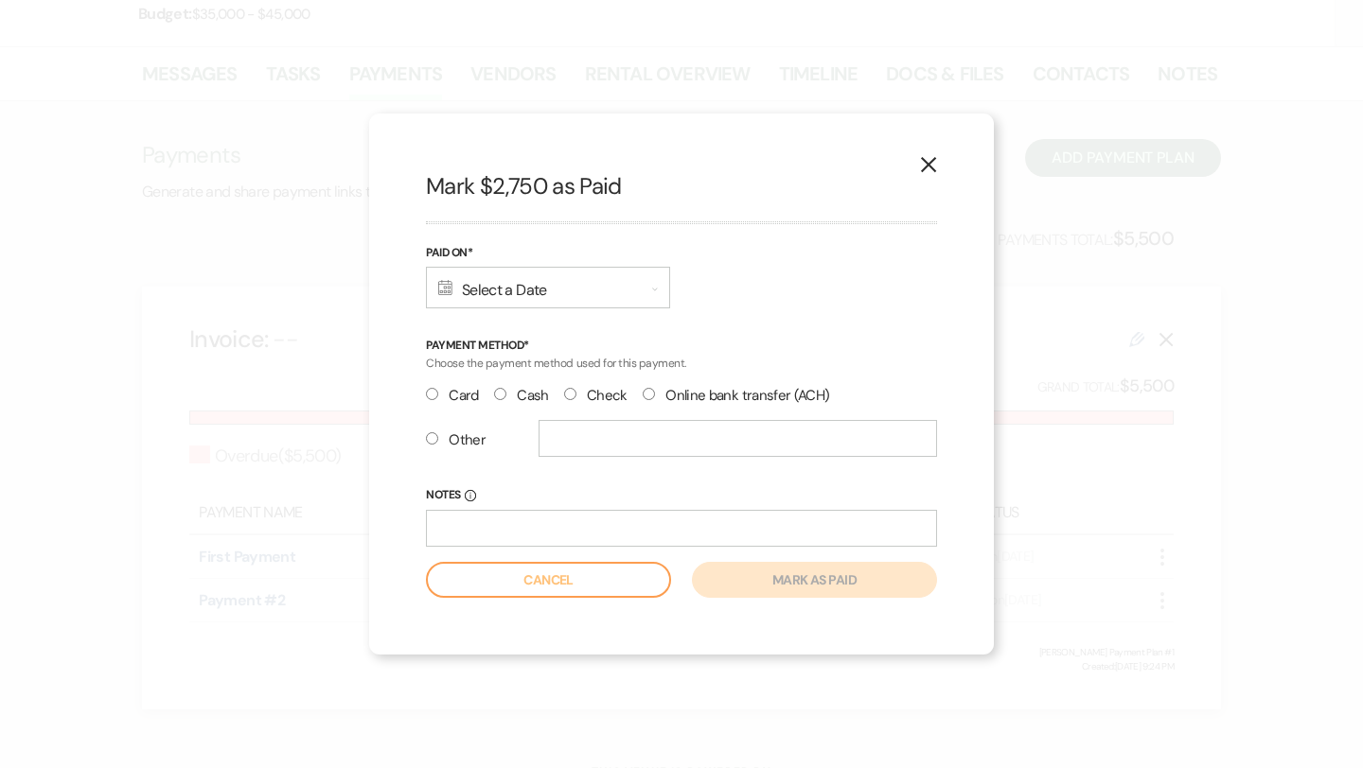
click at [571, 293] on div "Calendar Select a Date Expand" at bounding box center [548, 288] width 244 height 42
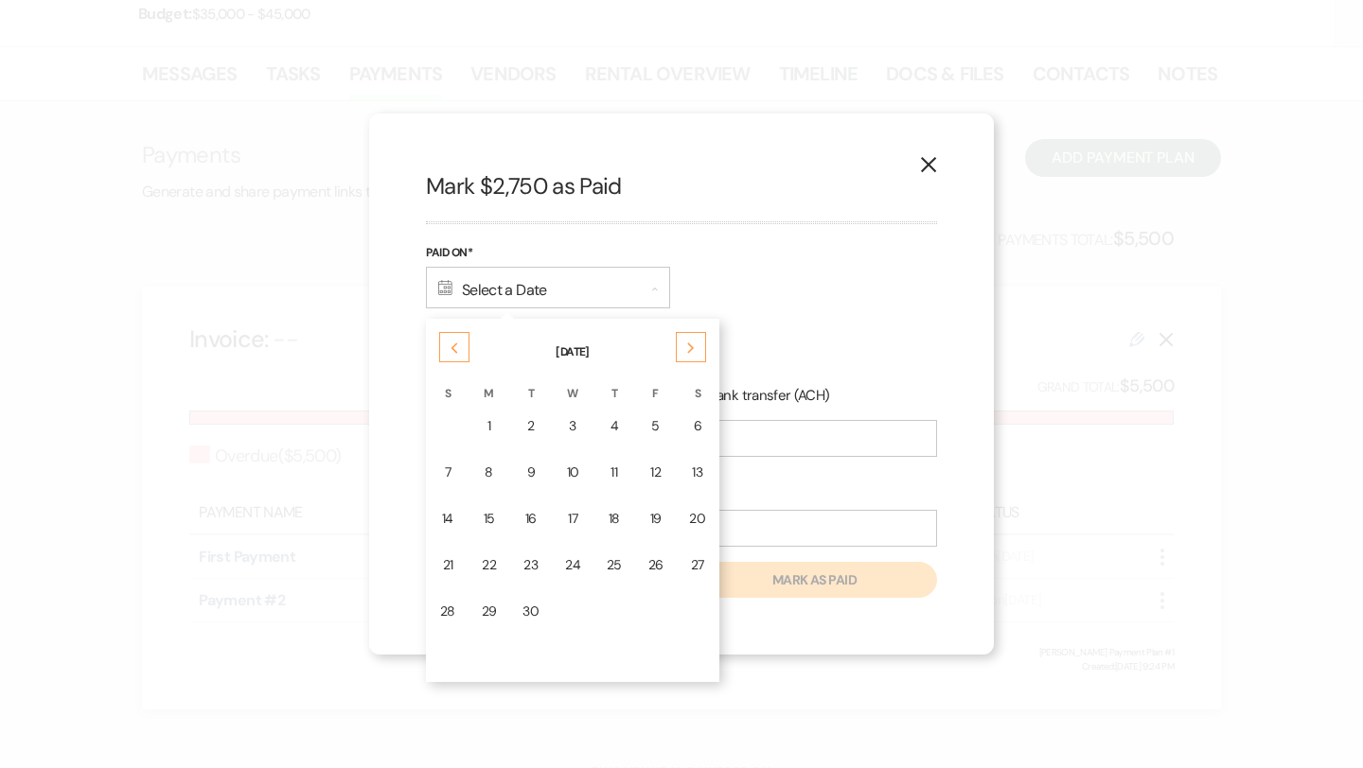
click at [453, 344] on icon "Previous" at bounding box center [454, 348] width 9 height 11
click at [648, 430] on div "1" at bounding box center [655, 426] width 15 height 20
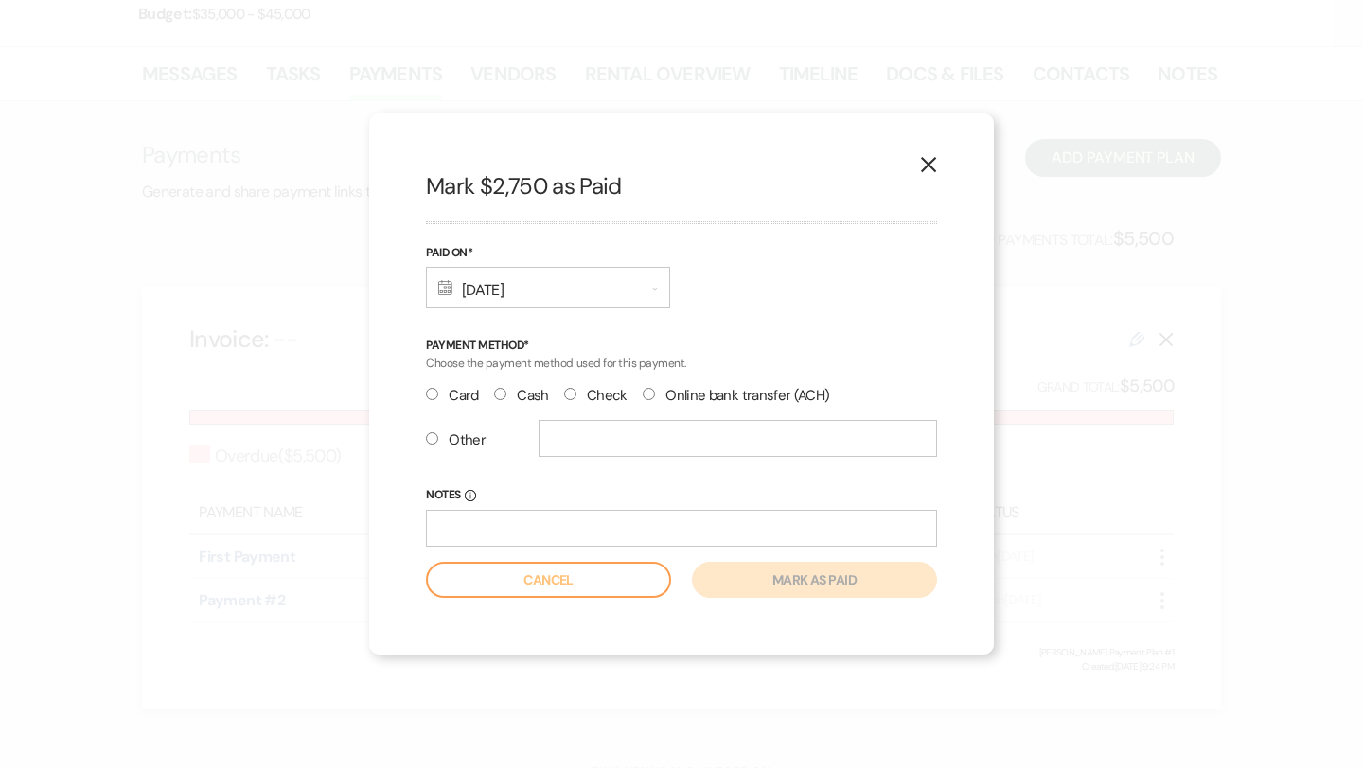
click at [646, 395] on input "Online bank transfer (ACH)" at bounding box center [649, 394] width 12 height 12
radio input "true"
click at [771, 587] on button "Mark as paid" at bounding box center [814, 580] width 245 height 36
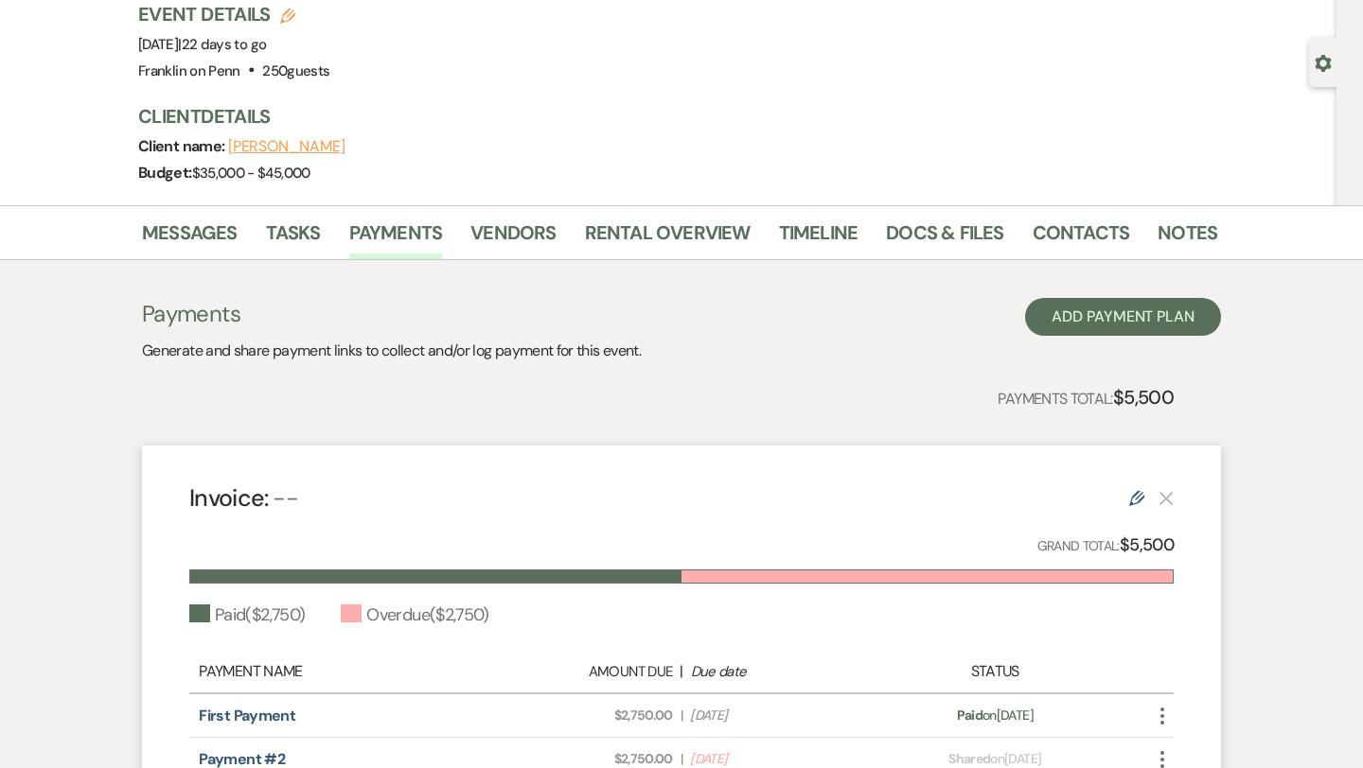
scroll to position [0, 0]
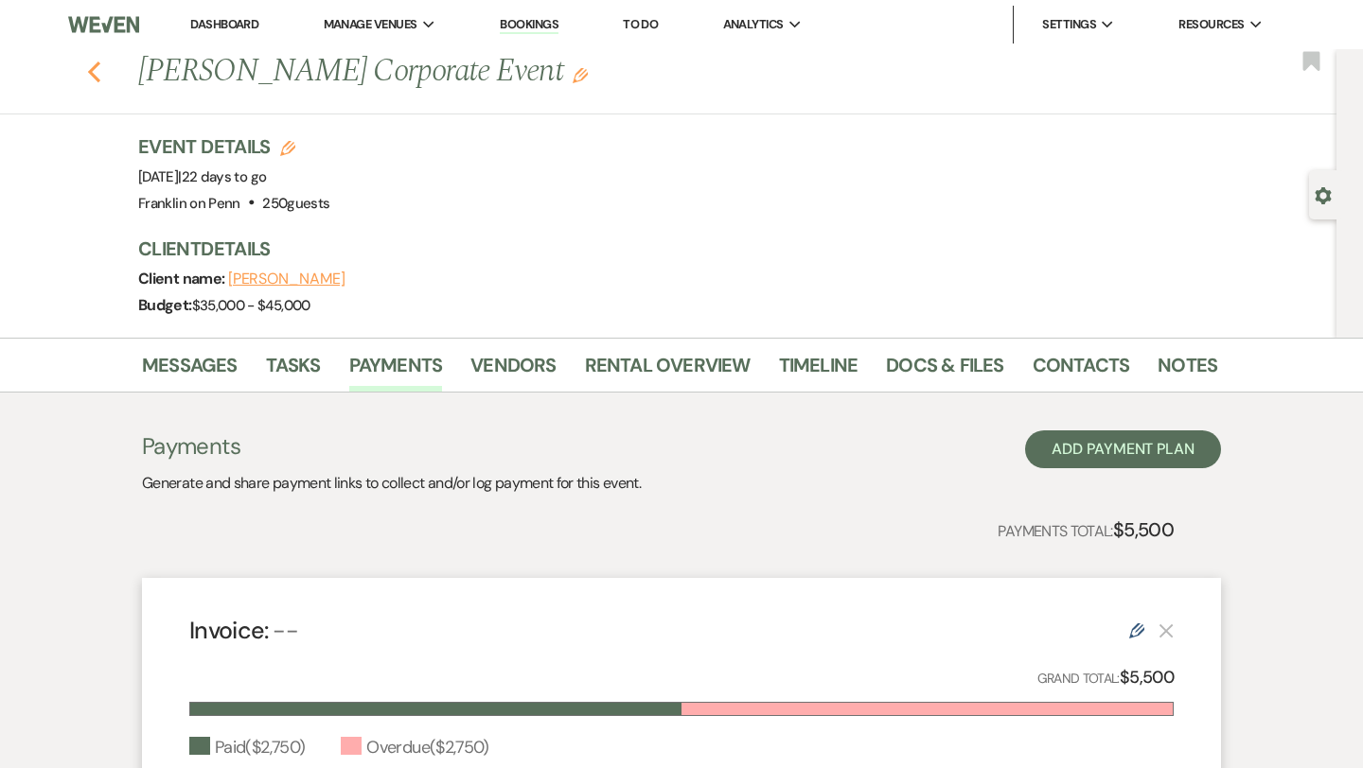
click at [97, 75] on icon "Previous" at bounding box center [94, 72] width 14 height 23
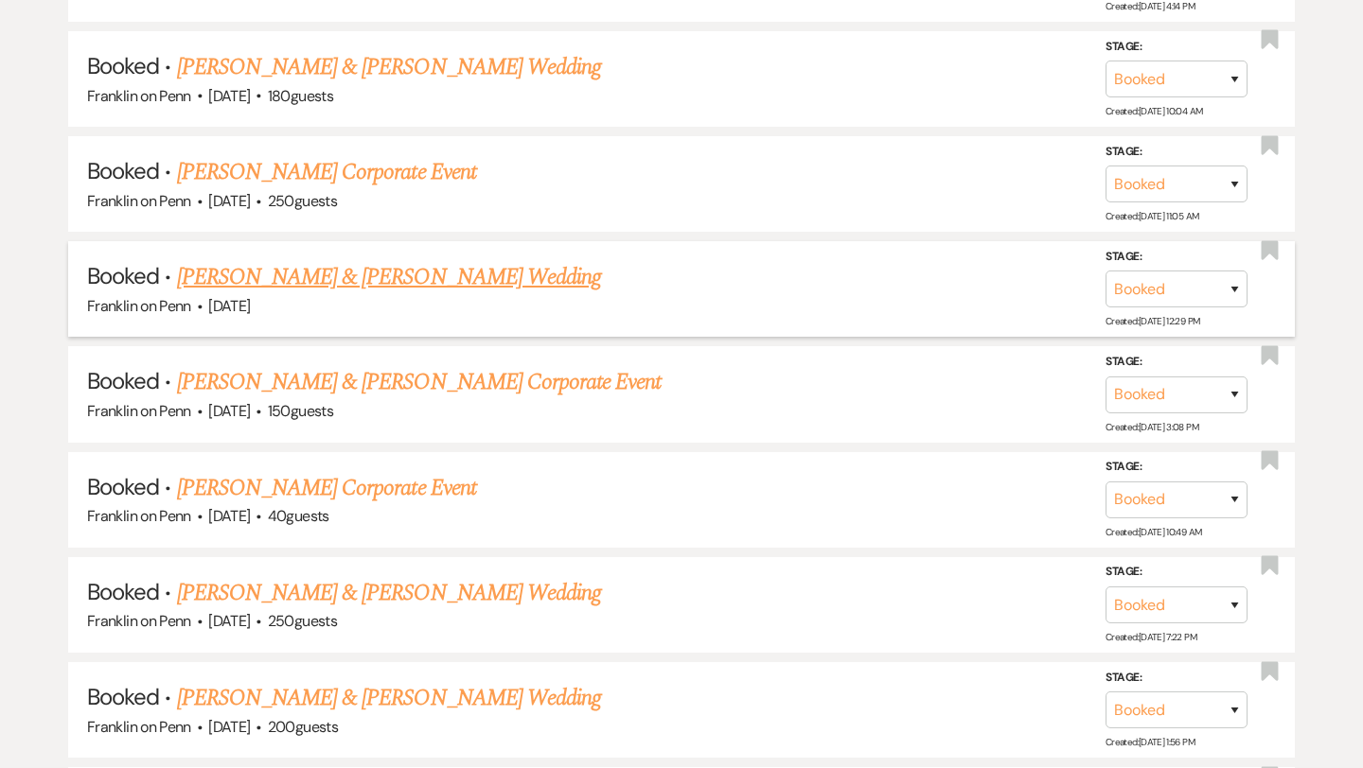
scroll to position [1893, 0]
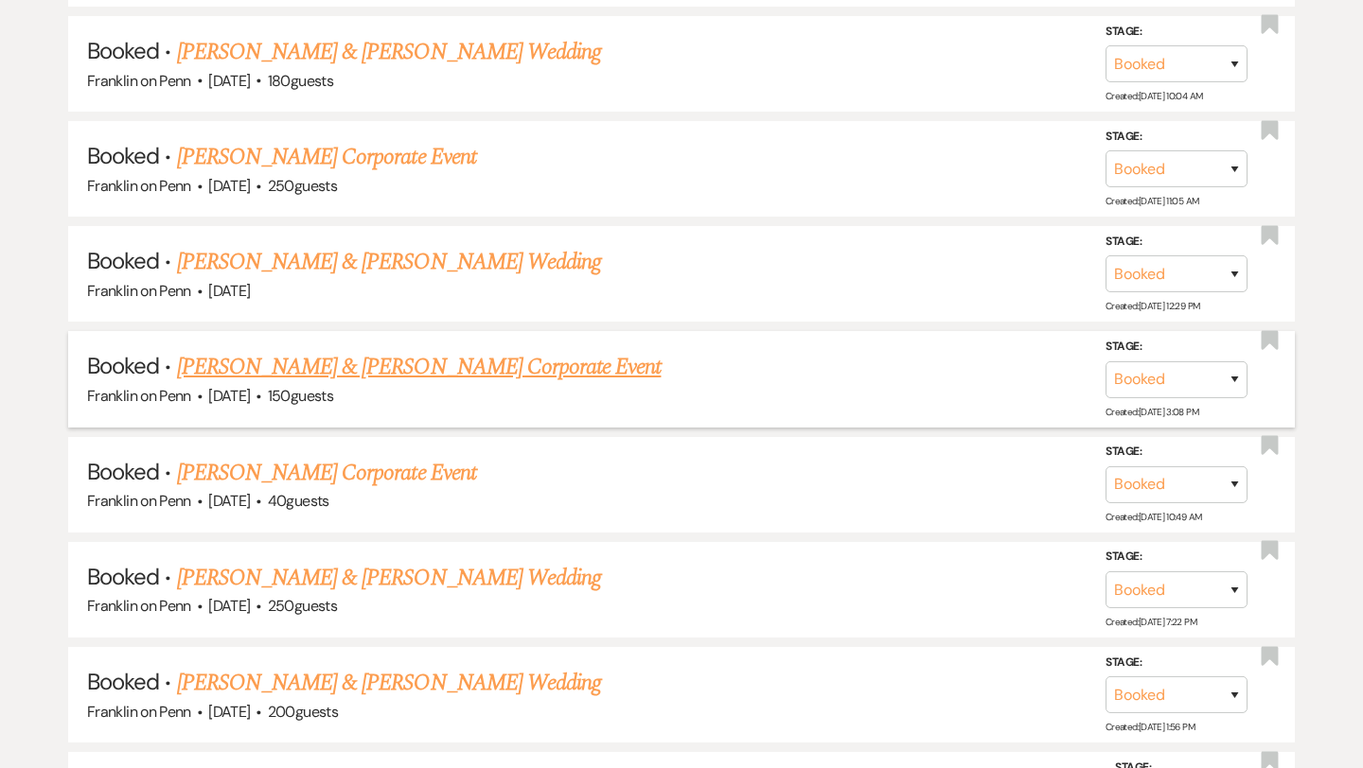
click at [504, 361] on link "[PERSON_NAME] & [PERSON_NAME] Corporate Event" at bounding box center [419, 367] width 485 height 34
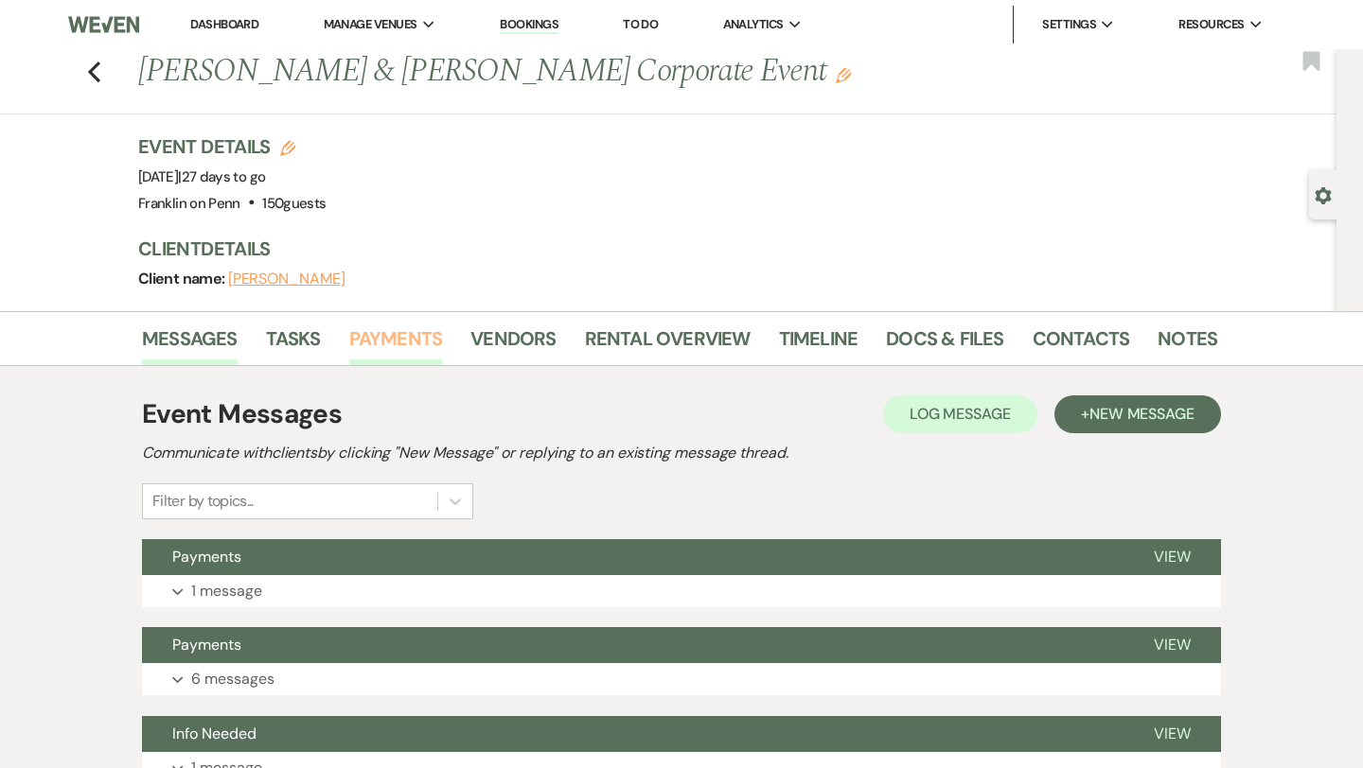
click at [398, 334] on link "Payments" at bounding box center [396, 345] width 94 height 42
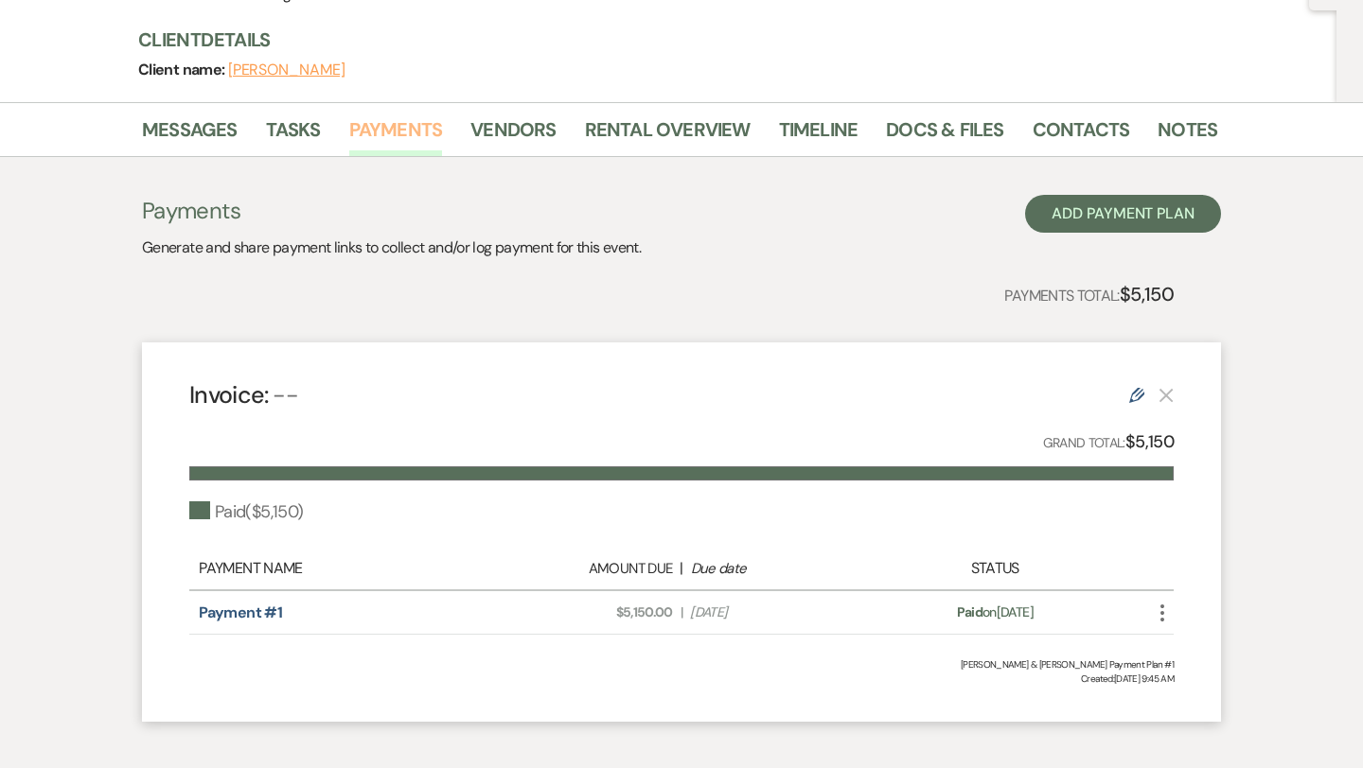
scroll to position [304, 0]
